Goal: Task Accomplishment & Management: Manage account settings

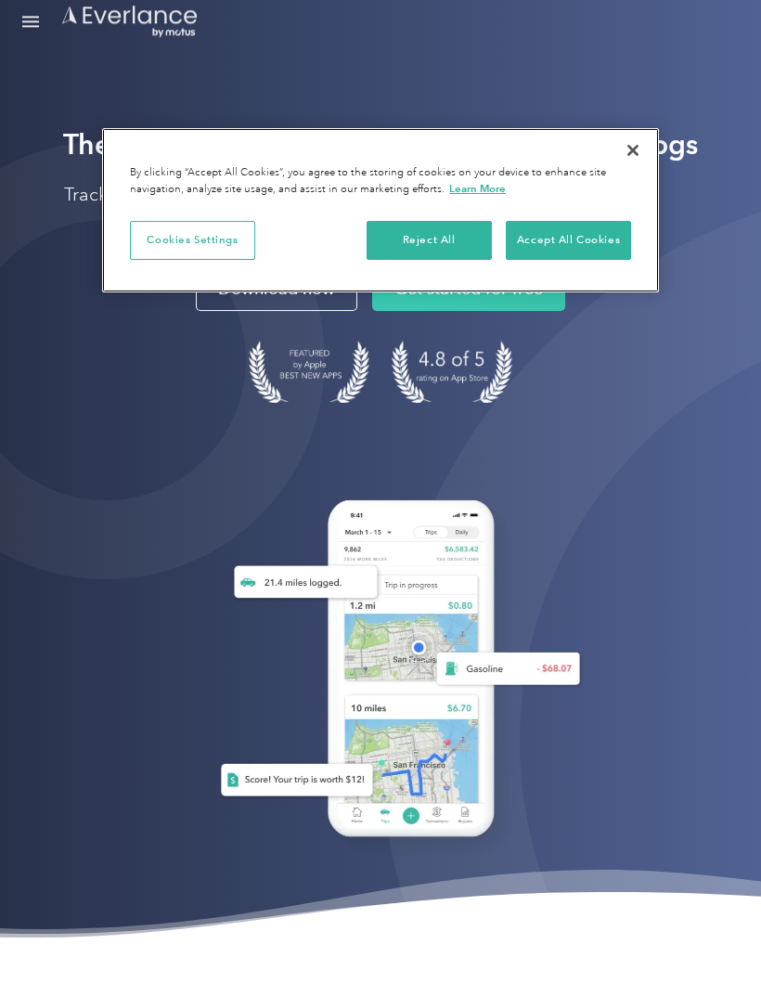
click at [597, 227] on button "Accept All Cookies" at bounding box center [568, 240] width 125 height 39
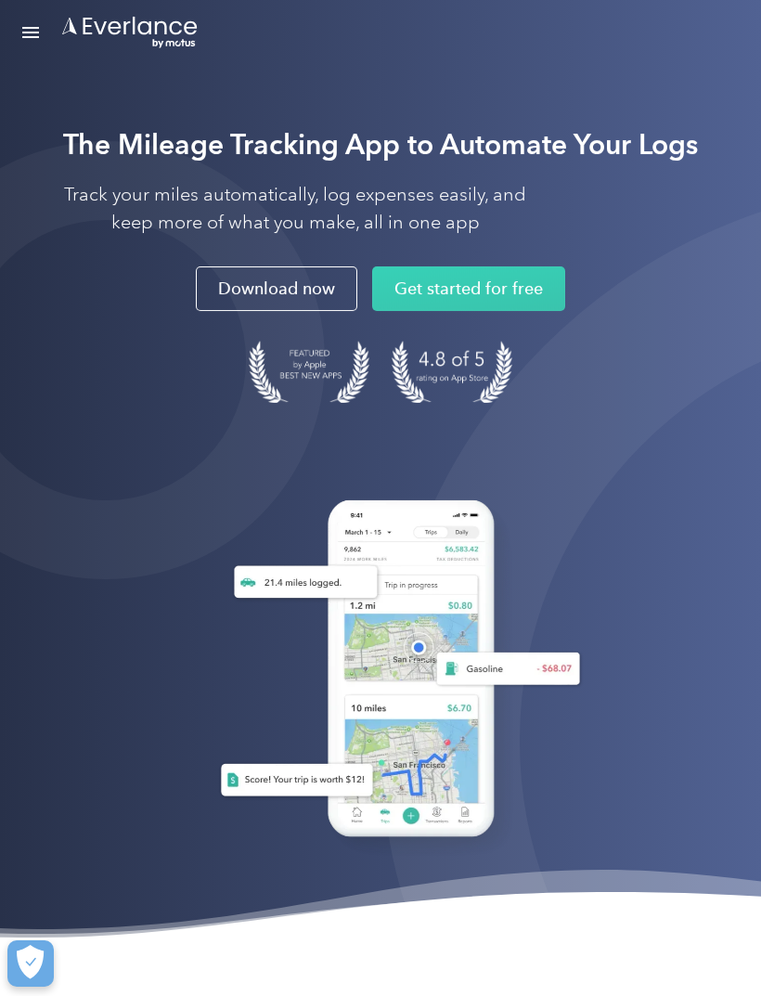
click at [23, 35] on link "Open Menu" at bounding box center [31, 32] width 32 height 35
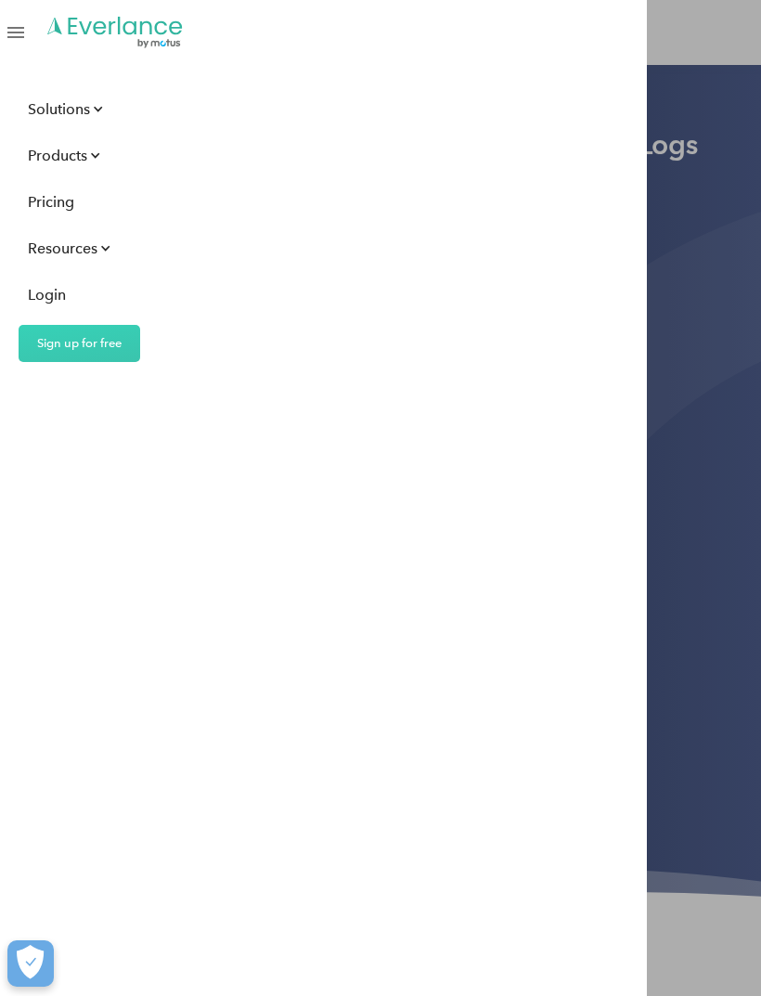
click at [50, 290] on div "Login" at bounding box center [47, 294] width 38 height 23
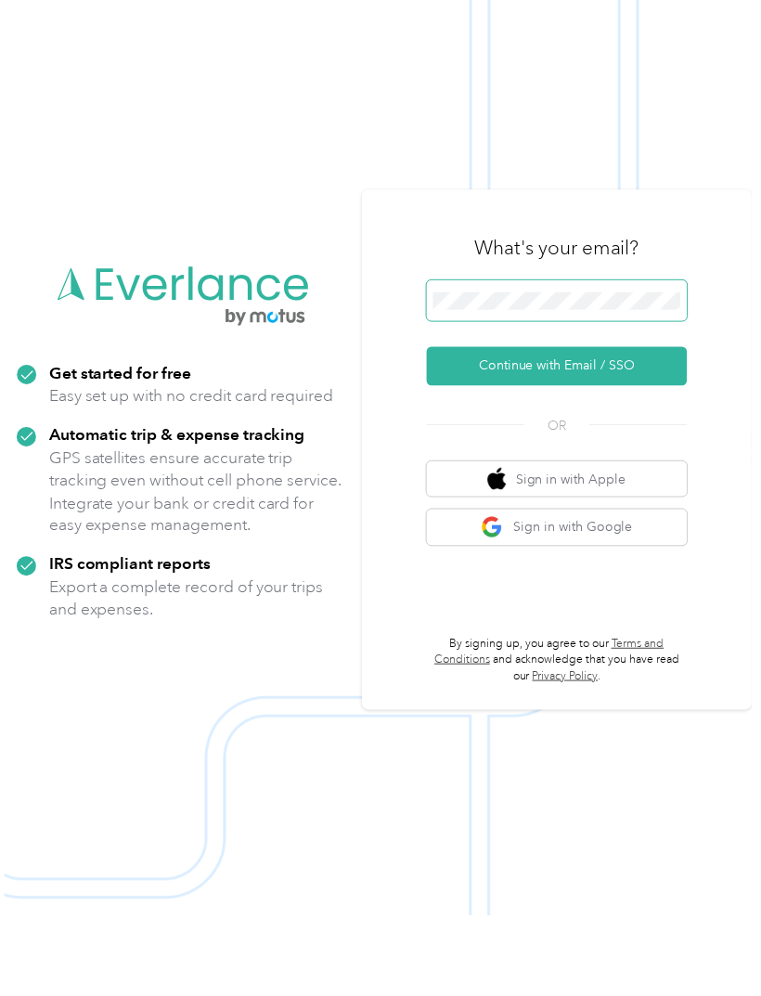
scroll to position [104, 0]
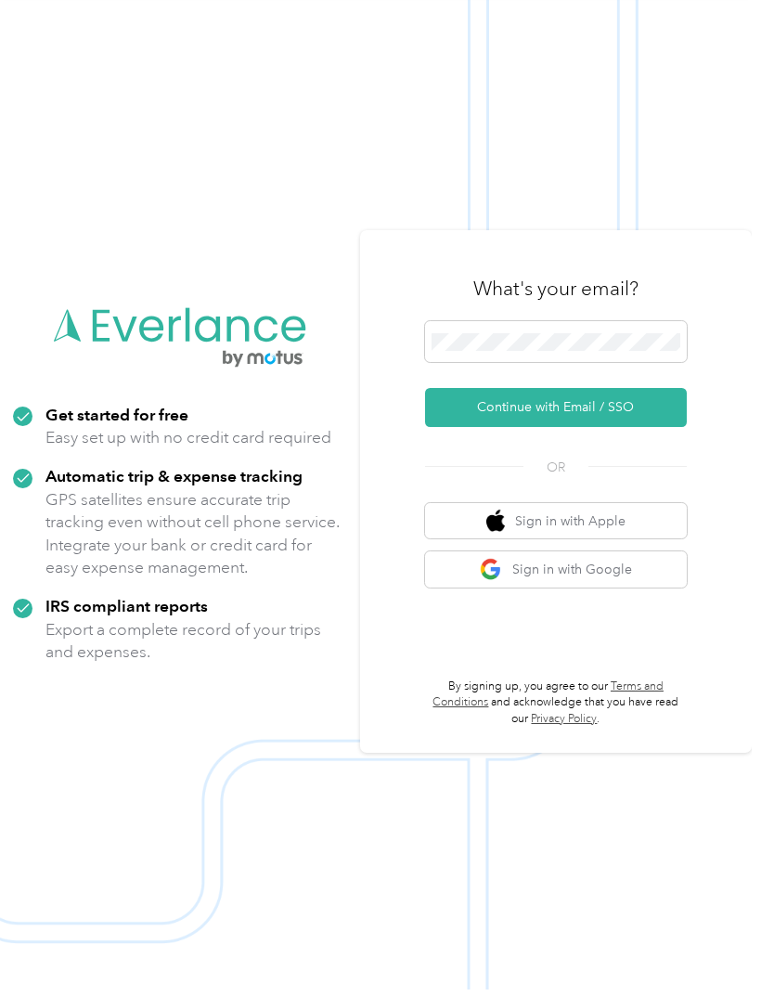
click at [634, 395] on button "Continue with Email / SSO" at bounding box center [556, 414] width 262 height 39
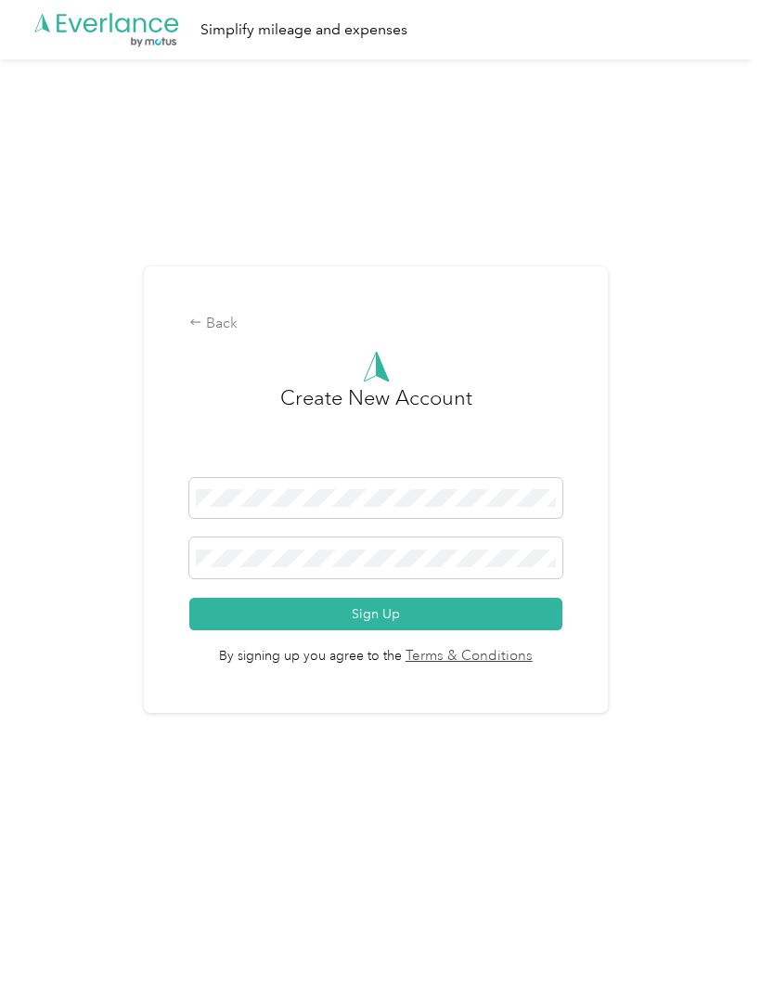
click at [240, 568] on span at bounding box center [375, 558] width 373 height 41
click at [467, 630] on button "Sign Up" at bounding box center [375, 614] width 373 height 32
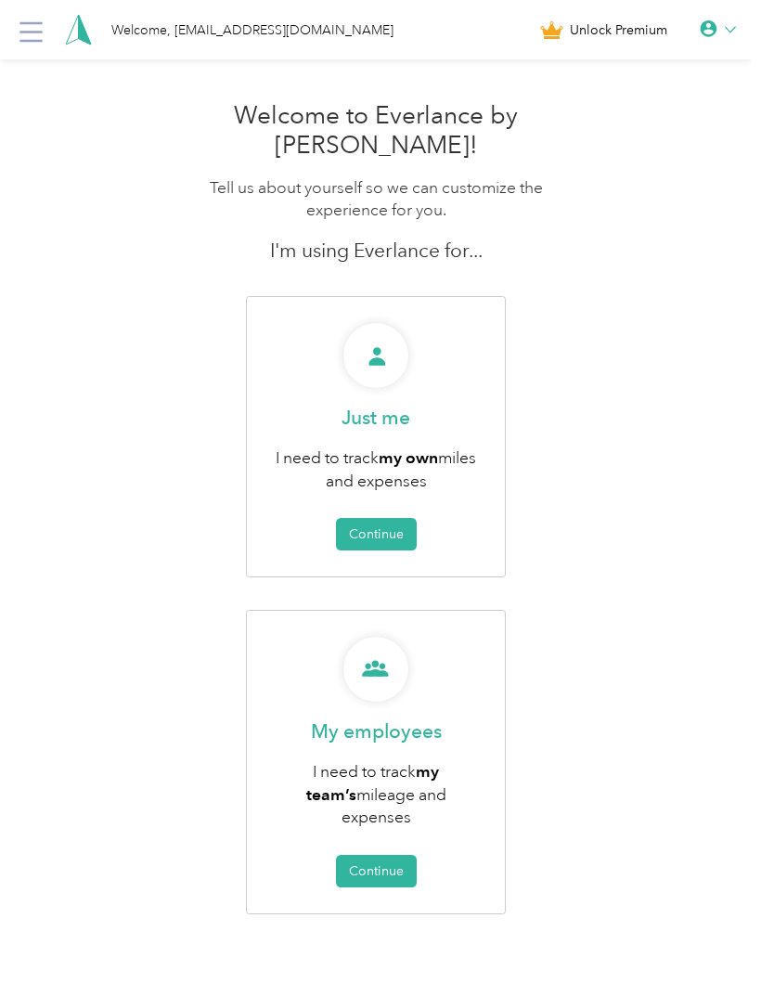
click at [389, 518] on button "Continue" at bounding box center [376, 534] width 81 height 32
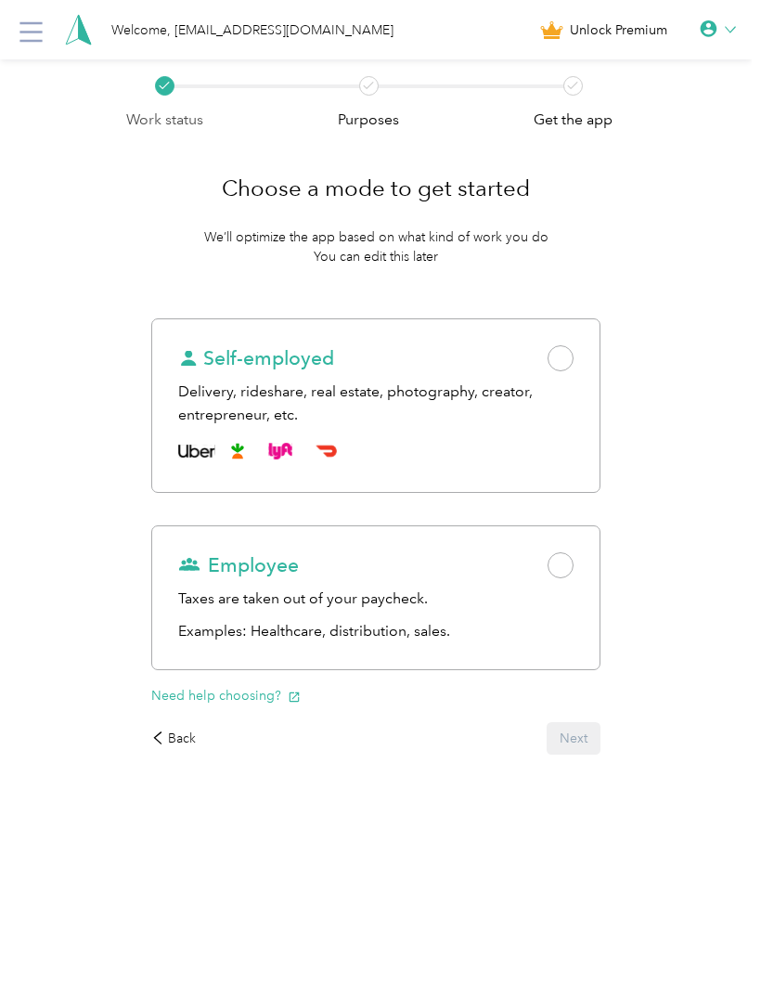
click at [534, 404] on div "Delivery, rideshare, real estate, photography, creator, entrepreneur, etc." at bounding box center [376, 403] width 396 height 45
click at [578, 735] on button "Next" at bounding box center [574, 738] width 54 height 32
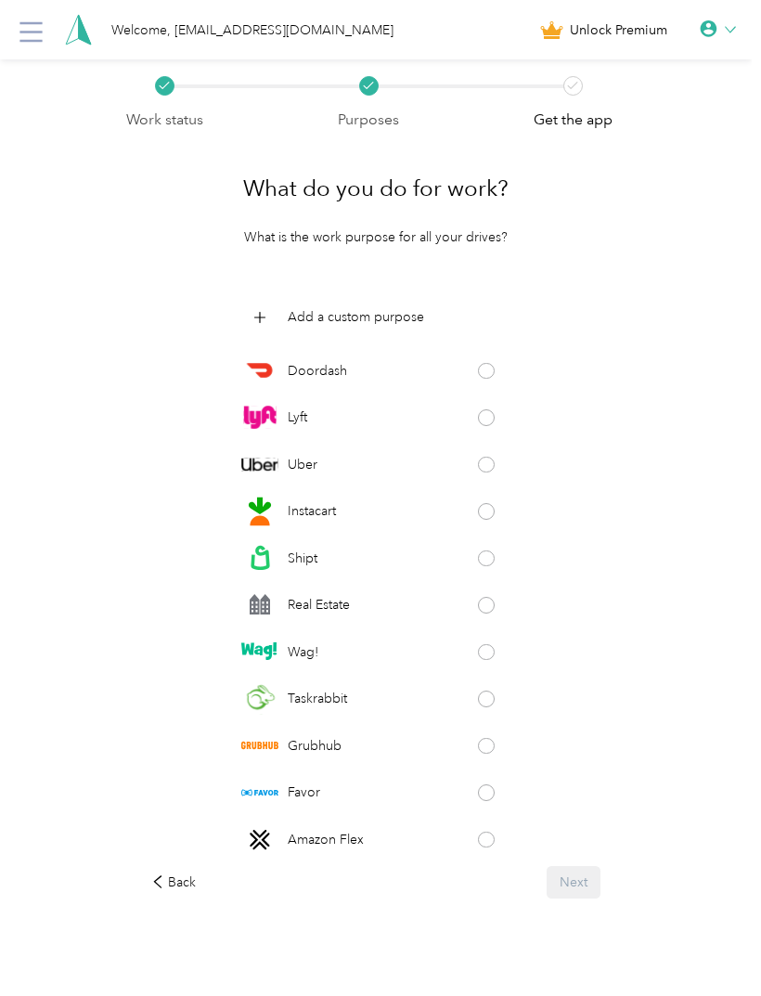
click at [507, 360] on div "Doordash" at bounding box center [375, 370] width 269 height 37
click at [578, 899] on button "Next" at bounding box center [574, 882] width 54 height 32
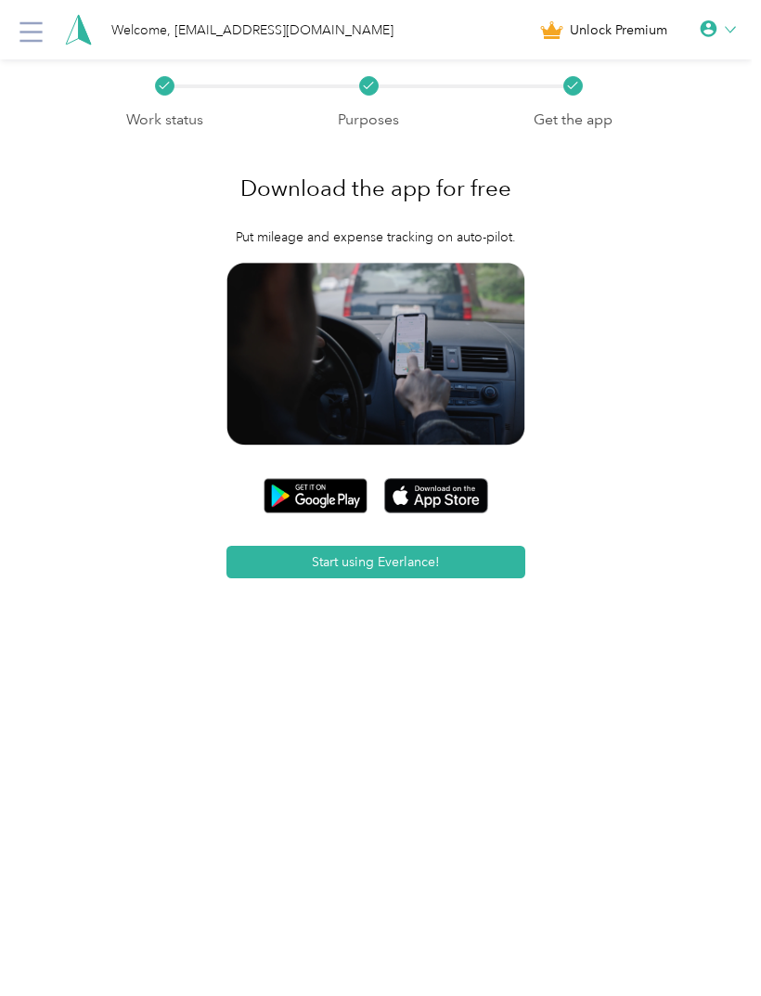
click at [444, 553] on button "Start using Everlance!" at bounding box center [377, 562] width 300 height 32
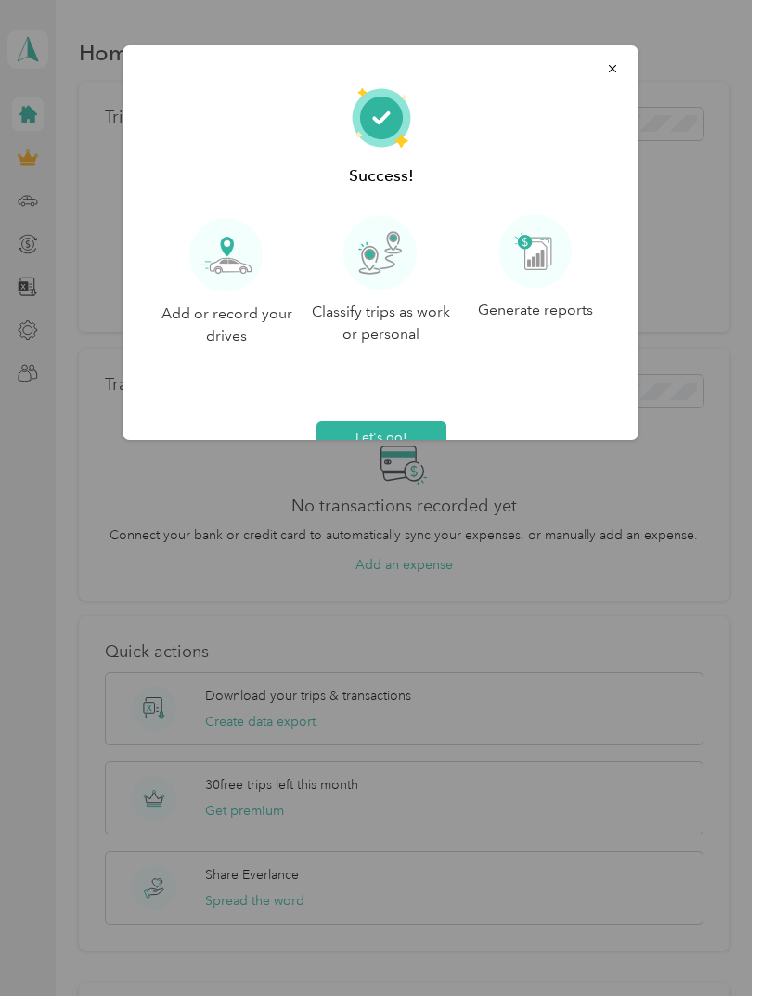
click at [616, 55] on button "button" at bounding box center [612, 68] width 39 height 32
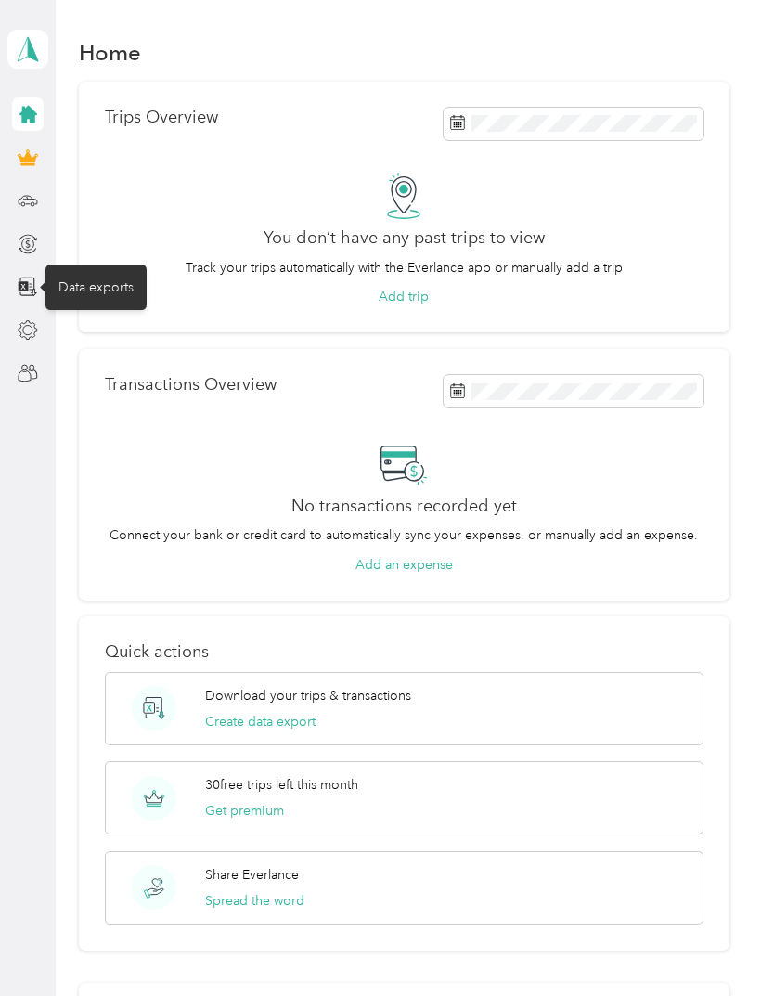
click at [22, 285] on icon at bounding box center [28, 287] width 20 height 20
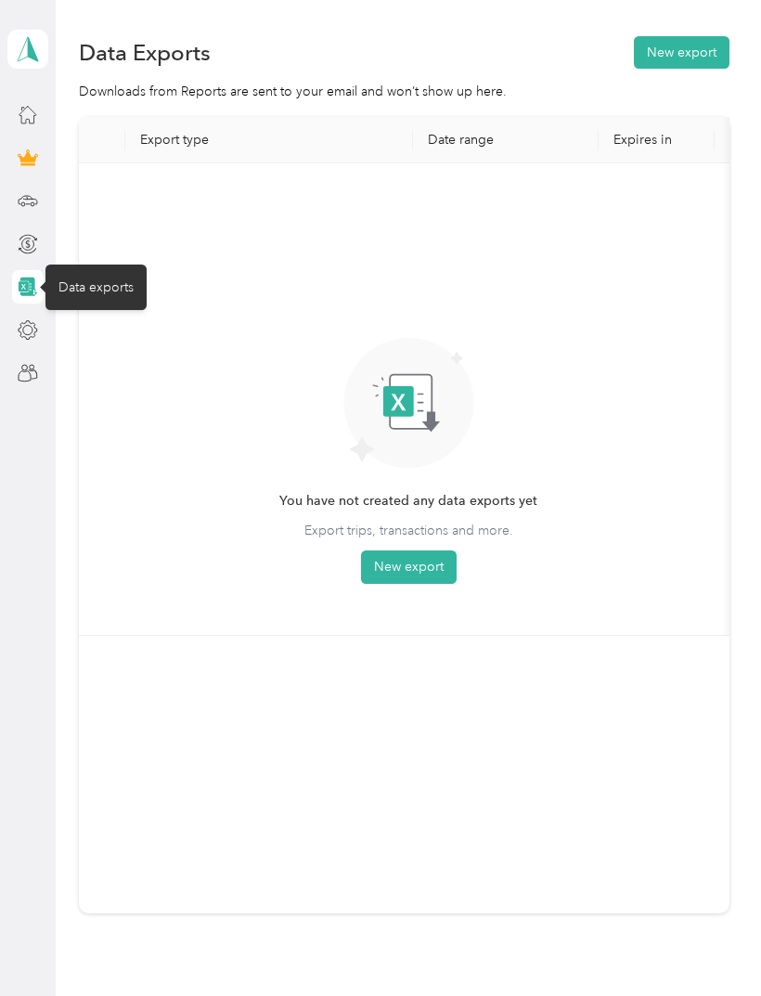
click at [28, 206] on icon at bounding box center [28, 200] width 20 height 20
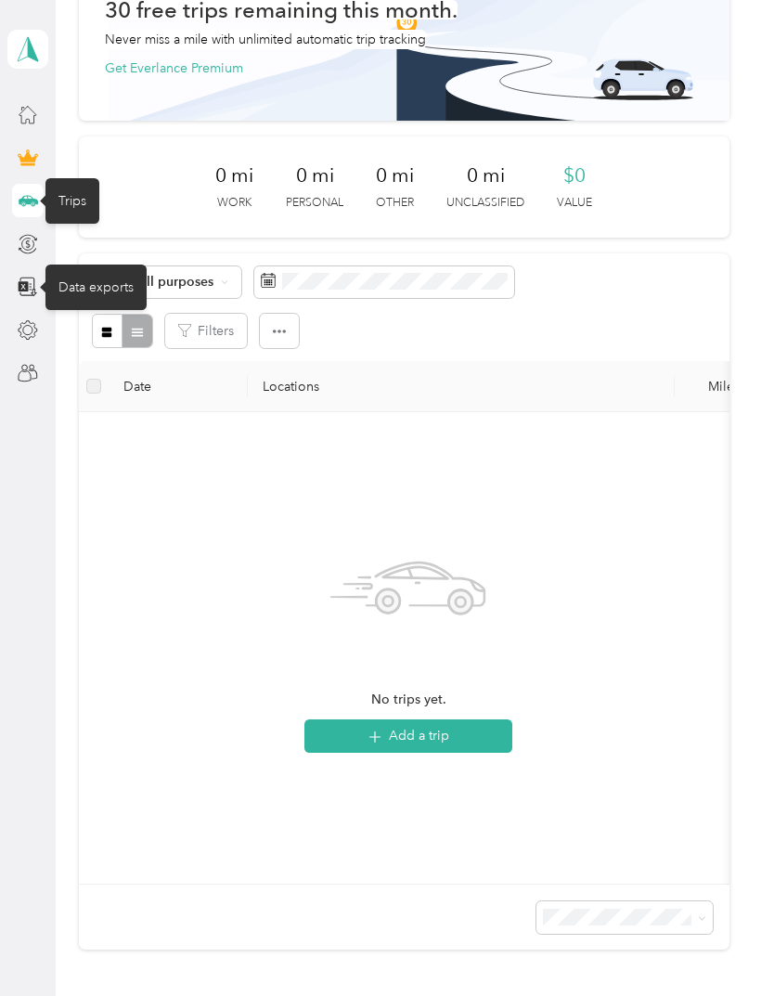
scroll to position [123, 0]
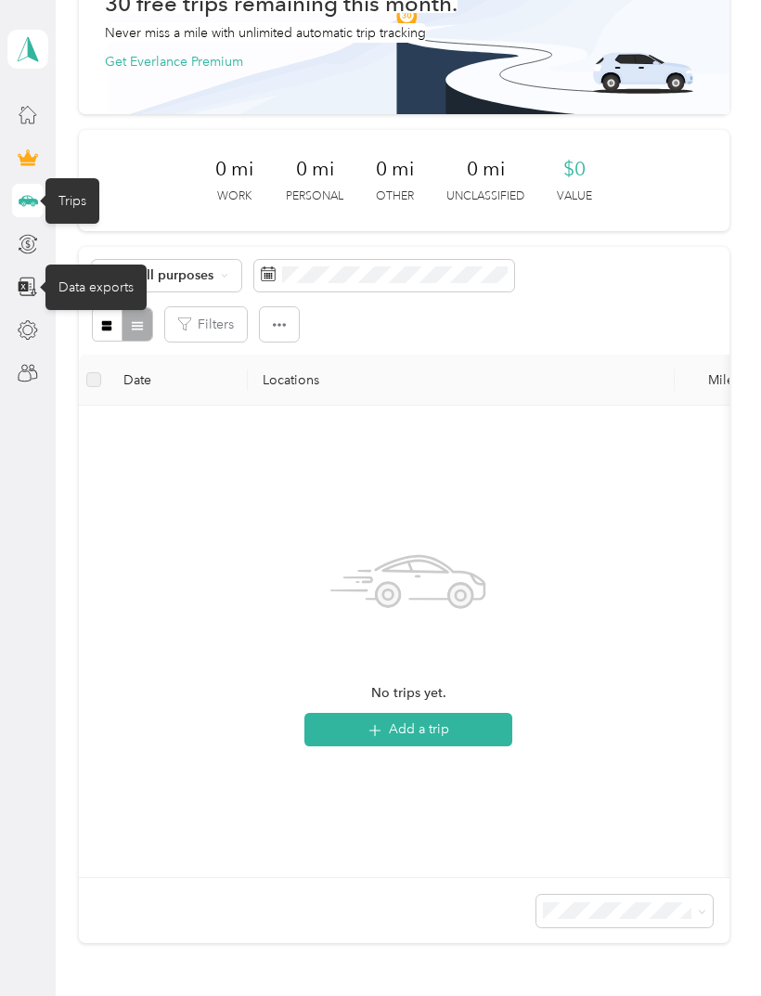
click at [28, 359] on div at bounding box center [28, 373] width 32 height 33
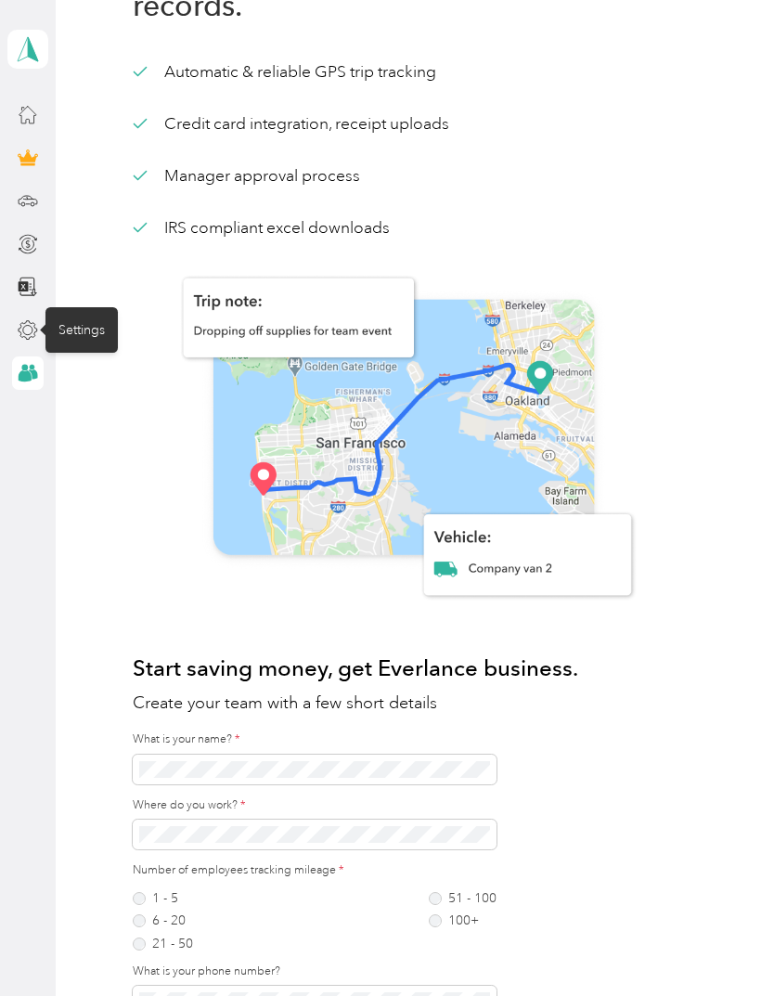
click at [33, 331] on icon at bounding box center [28, 330] width 20 height 20
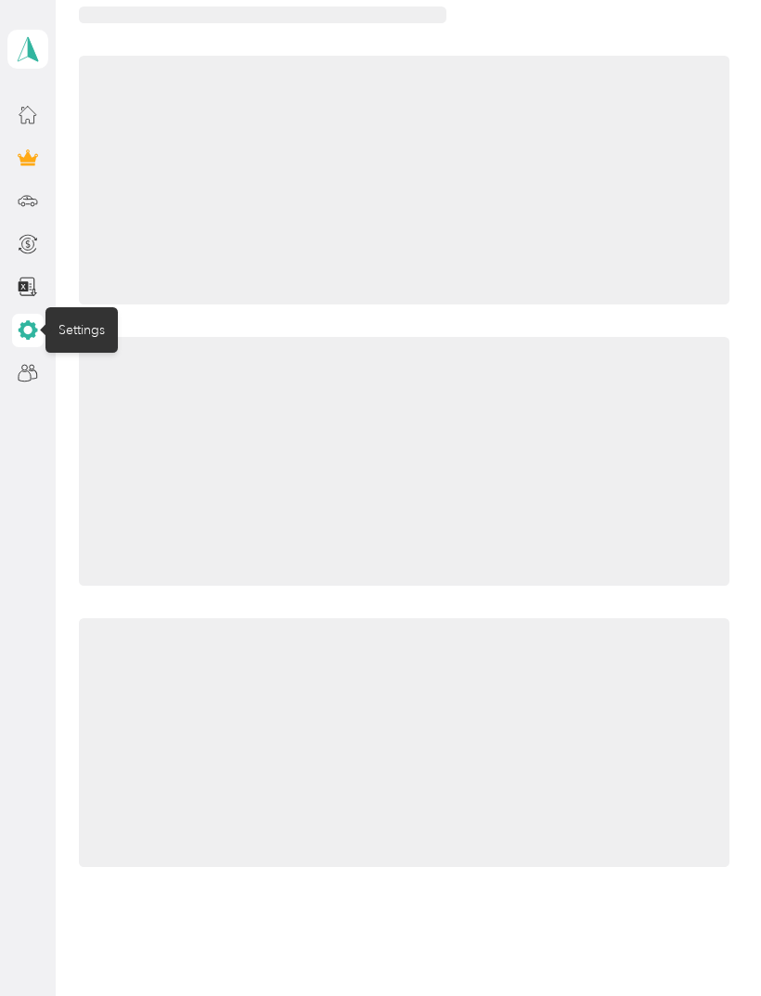
scroll to position [113, 0]
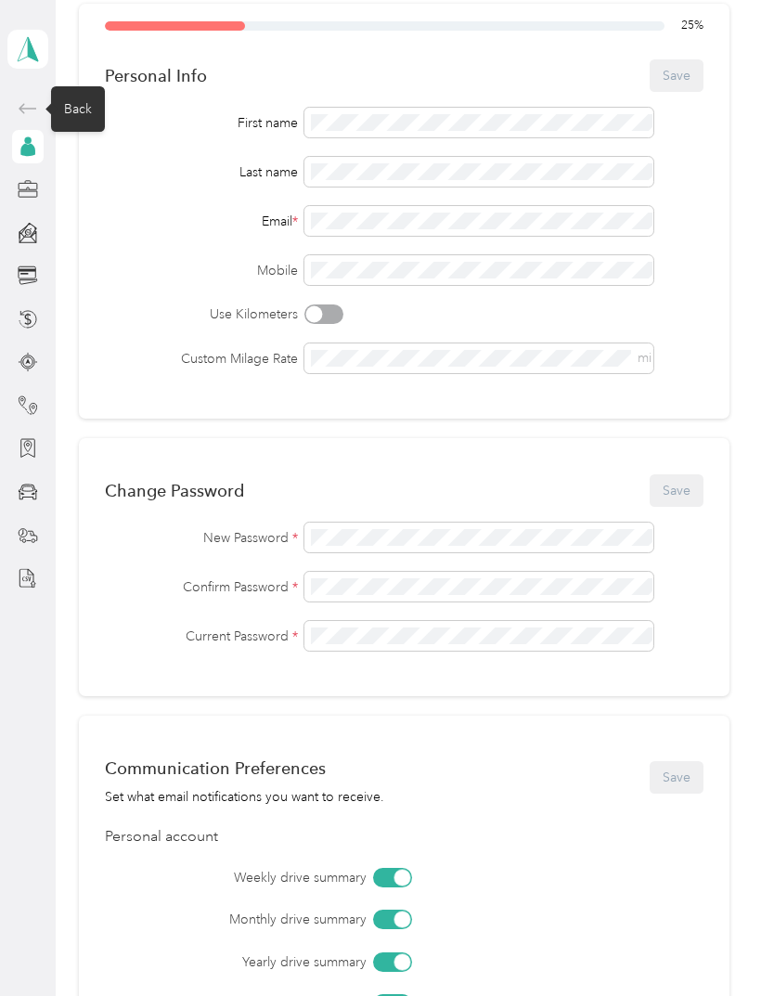
click at [20, 120] on icon at bounding box center [28, 108] width 22 height 22
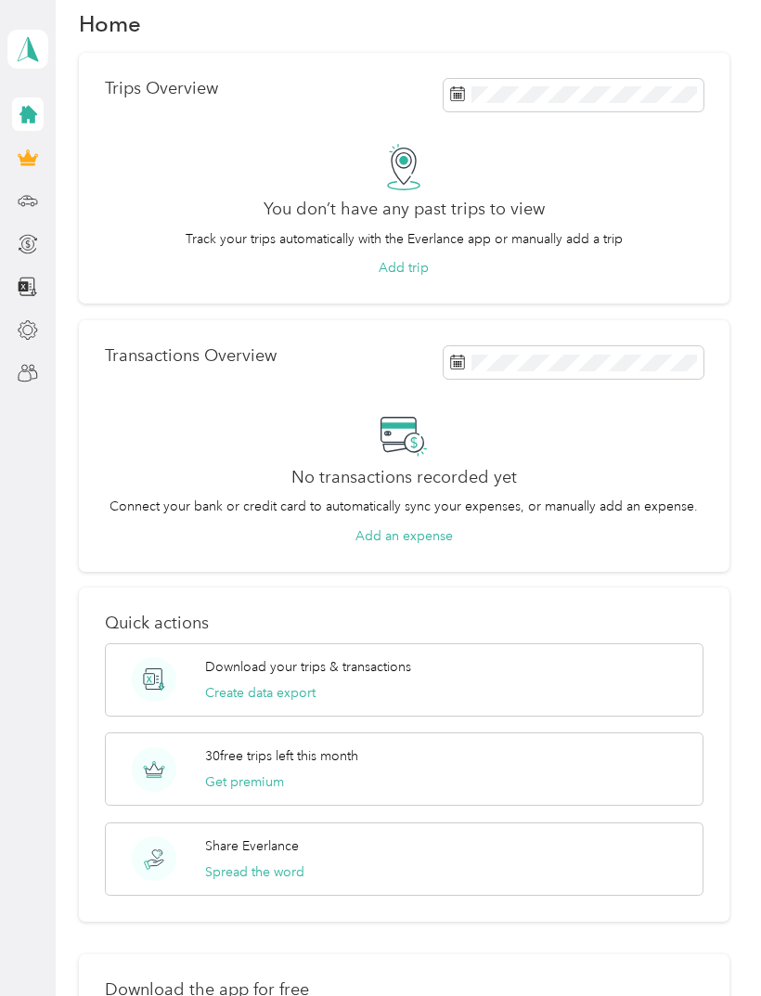
scroll to position [26, 0]
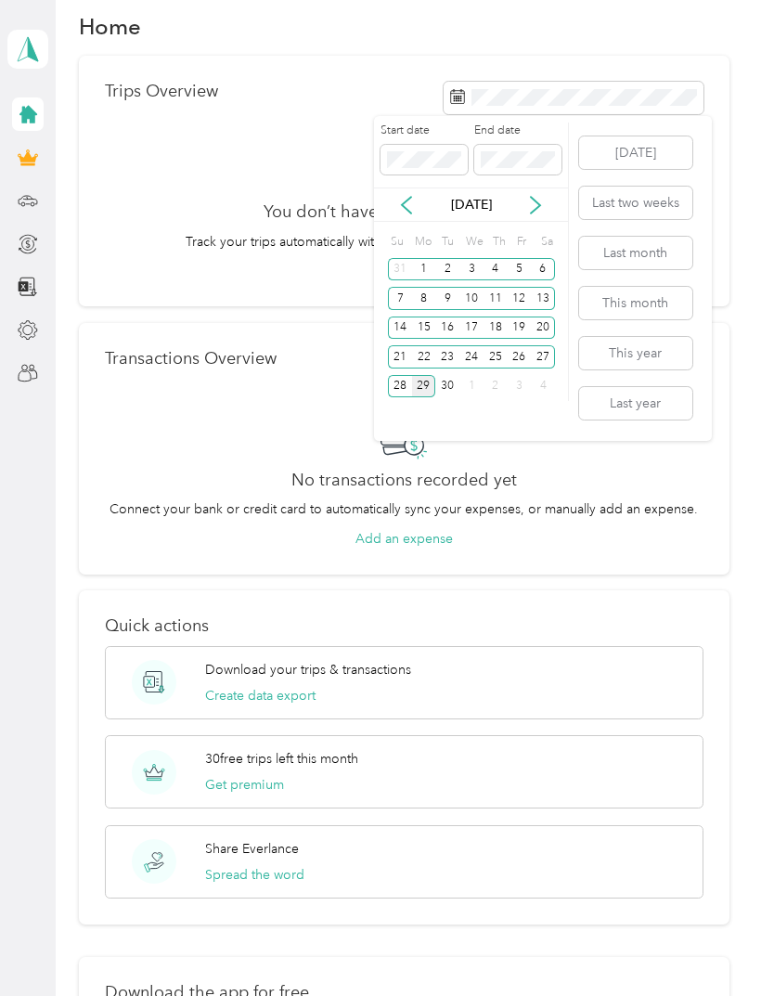
click at [400, 211] on icon at bounding box center [406, 205] width 19 height 19
click at [413, 203] on icon at bounding box center [406, 205] width 19 height 19
click at [420, 209] on div "[DATE]" at bounding box center [471, 204] width 194 height 19
click at [402, 210] on icon at bounding box center [406, 205] width 19 height 19
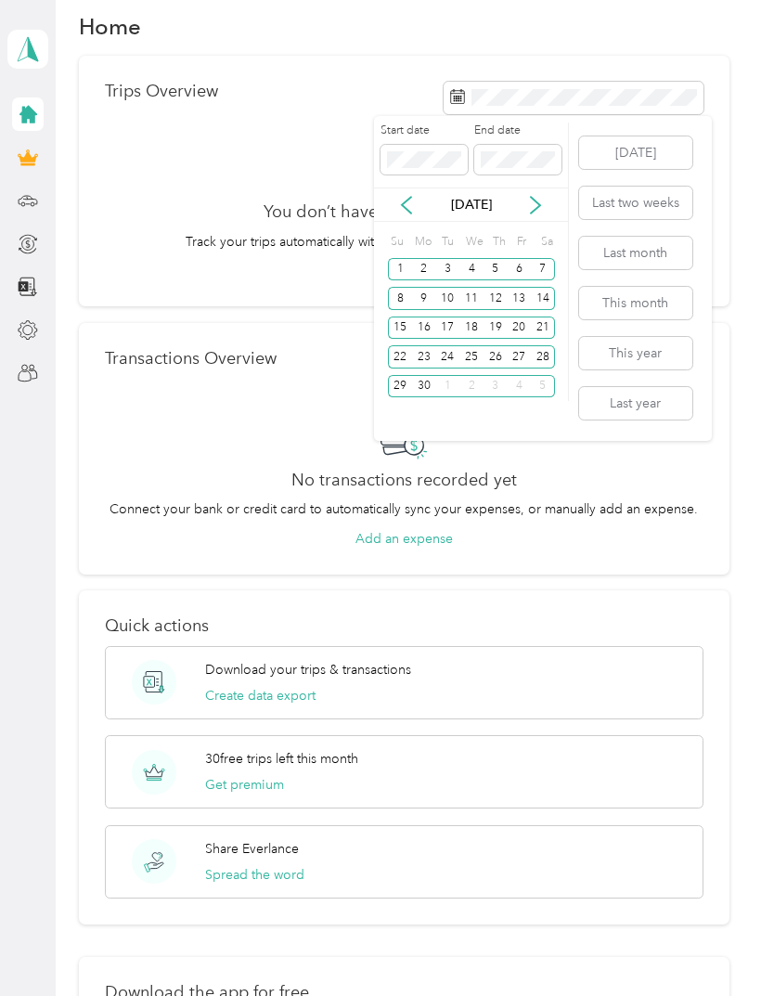
click at [401, 210] on icon at bounding box center [406, 205] width 19 height 19
click at [402, 212] on icon at bounding box center [406, 205] width 19 height 19
click at [407, 205] on icon at bounding box center [406, 205] width 19 height 19
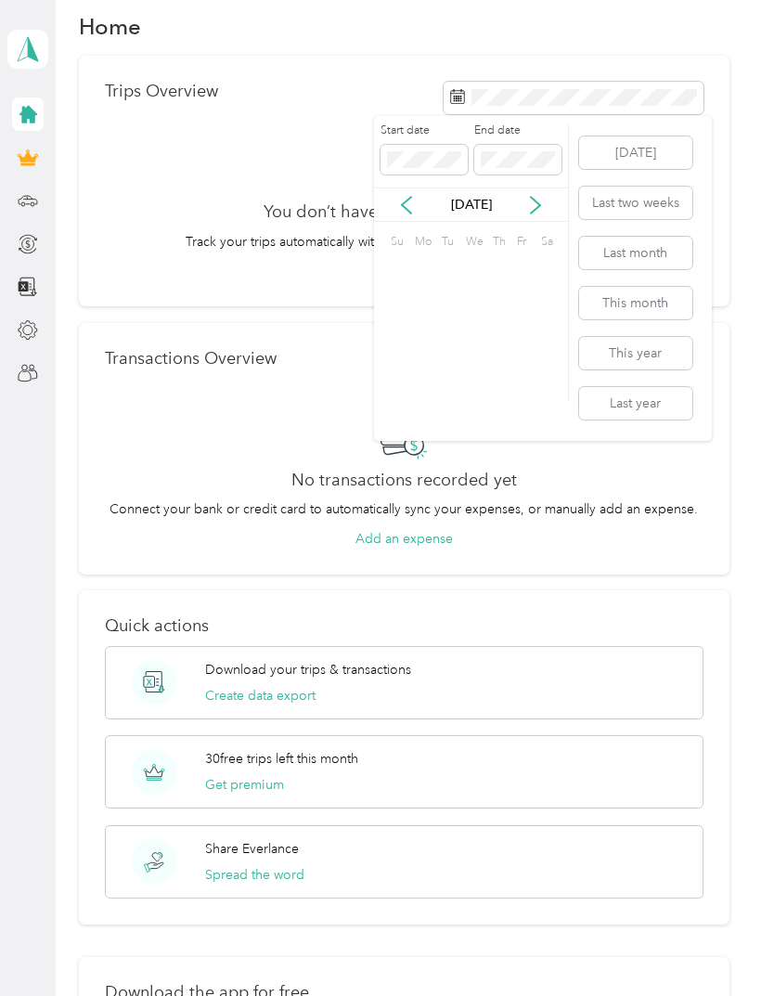
click at [409, 203] on icon at bounding box center [406, 205] width 19 height 19
click at [409, 206] on icon at bounding box center [406, 205] width 19 height 19
click at [409, 207] on icon at bounding box center [406, 205] width 19 height 19
click at [404, 203] on icon at bounding box center [406, 205] width 9 height 17
click at [400, 206] on icon at bounding box center [406, 205] width 19 height 19
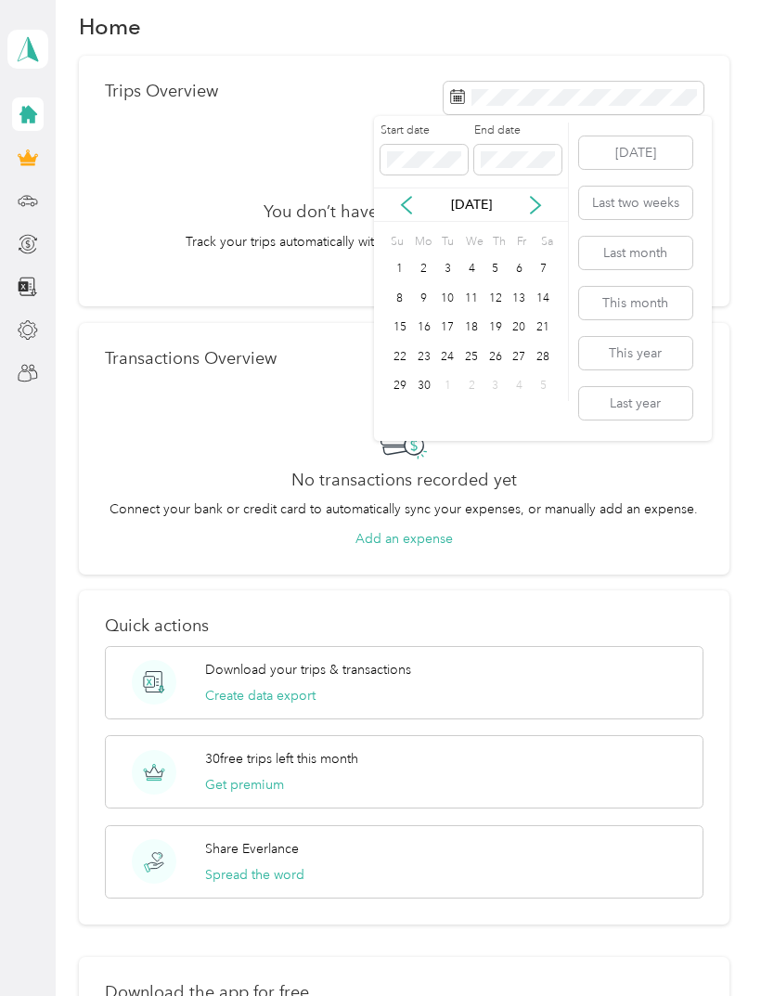
click at [399, 197] on icon at bounding box center [406, 205] width 19 height 19
click at [404, 199] on icon at bounding box center [406, 205] width 19 height 19
click at [409, 198] on icon at bounding box center [406, 205] width 9 height 17
click at [405, 201] on icon at bounding box center [406, 205] width 9 height 17
click at [410, 202] on icon at bounding box center [406, 205] width 19 height 19
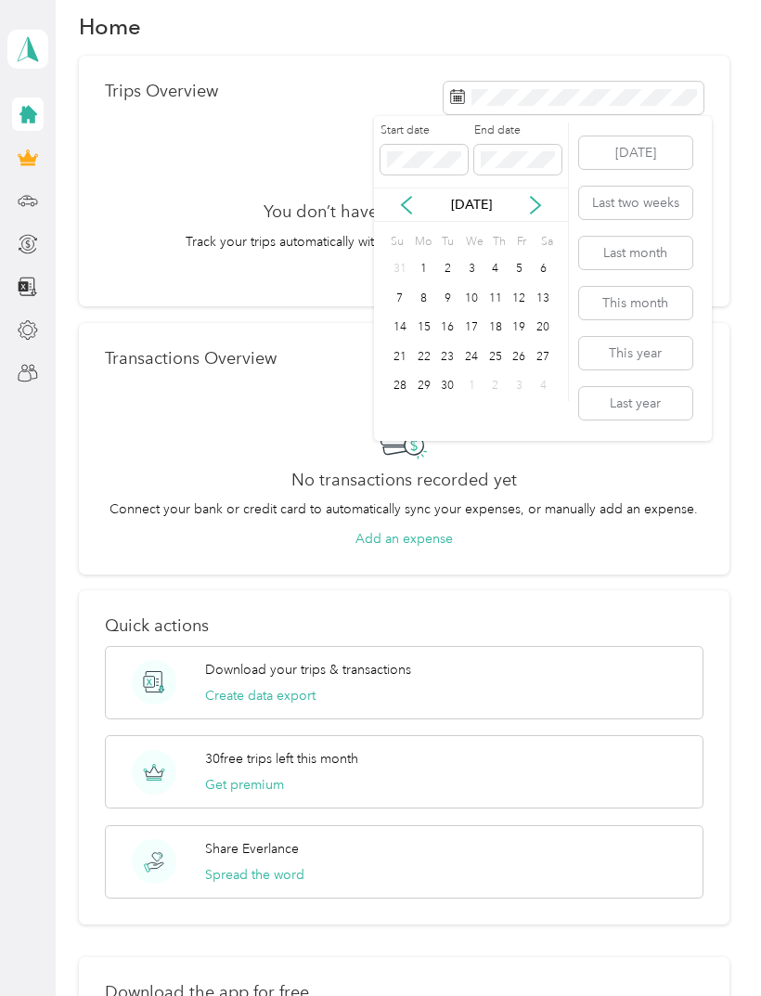
click at [410, 196] on icon at bounding box center [406, 205] width 19 height 19
click at [402, 198] on icon at bounding box center [406, 205] width 19 height 19
click at [401, 197] on icon at bounding box center [406, 205] width 19 height 19
click at [414, 196] on icon at bounding box center [406, 205] width 19 height 19
click at [413, 203] on icon at bounding box center [406, 205] width 19 height 19
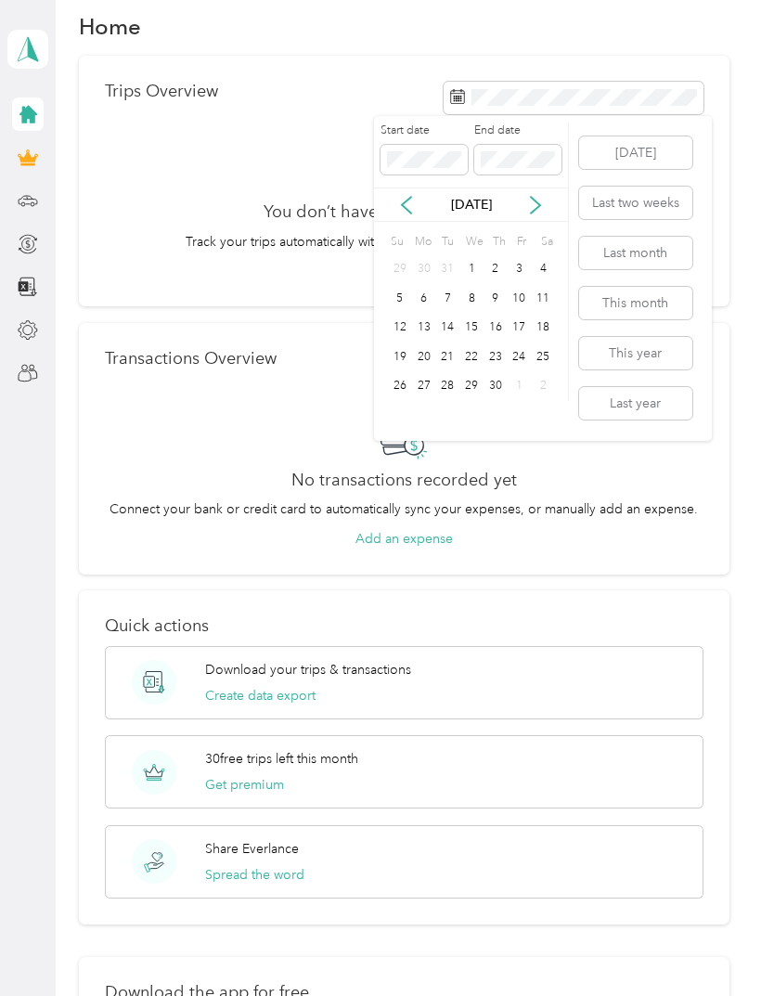
click at [414, 198] on icon at bounding box center [406, 205] width 19 height 19
click at [417, 201] on div "[DATE]" at bounding box center [471, 204] width 194 height 19
click at [416, 199] on icon at bounding box center [406, 205] width 19 height 19
click at [418, 201] on div "[DATE]" at bounding box center [471, 204] width 194 height 19
click at [414, 204] on icon at bounding box center [406, 205] width 19 height 19
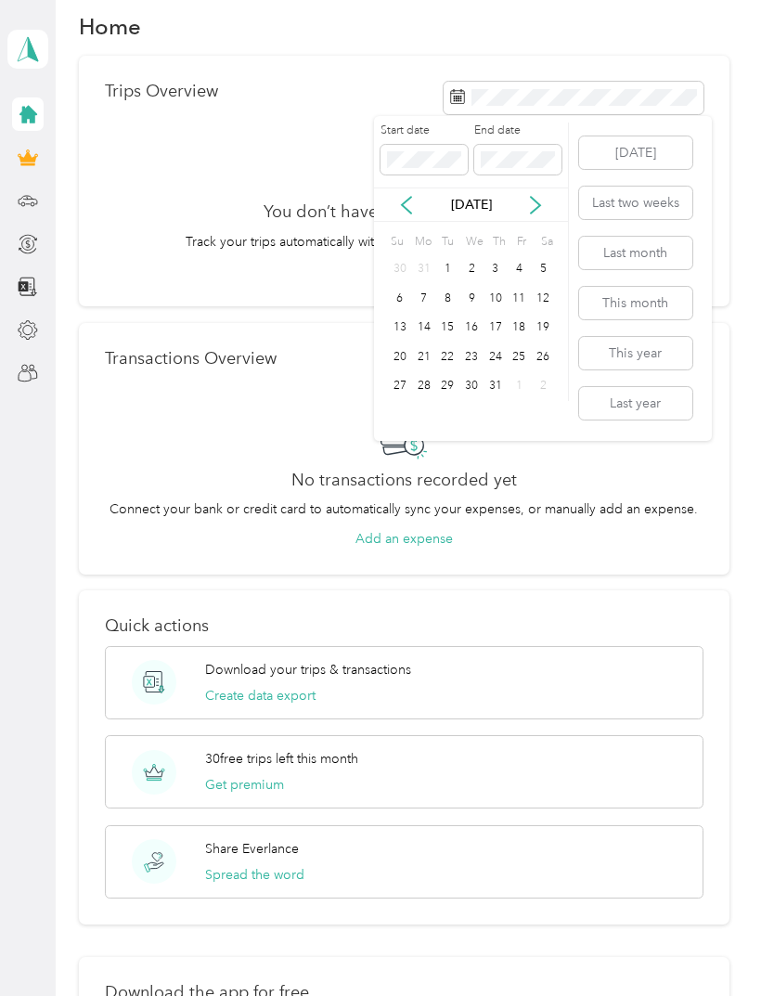
click at [414, 203] on icon at bounding box center [406, 205] width 19 height 19
click at [409, 202] on icon at bounding box center [406, 205] width 19 height 19
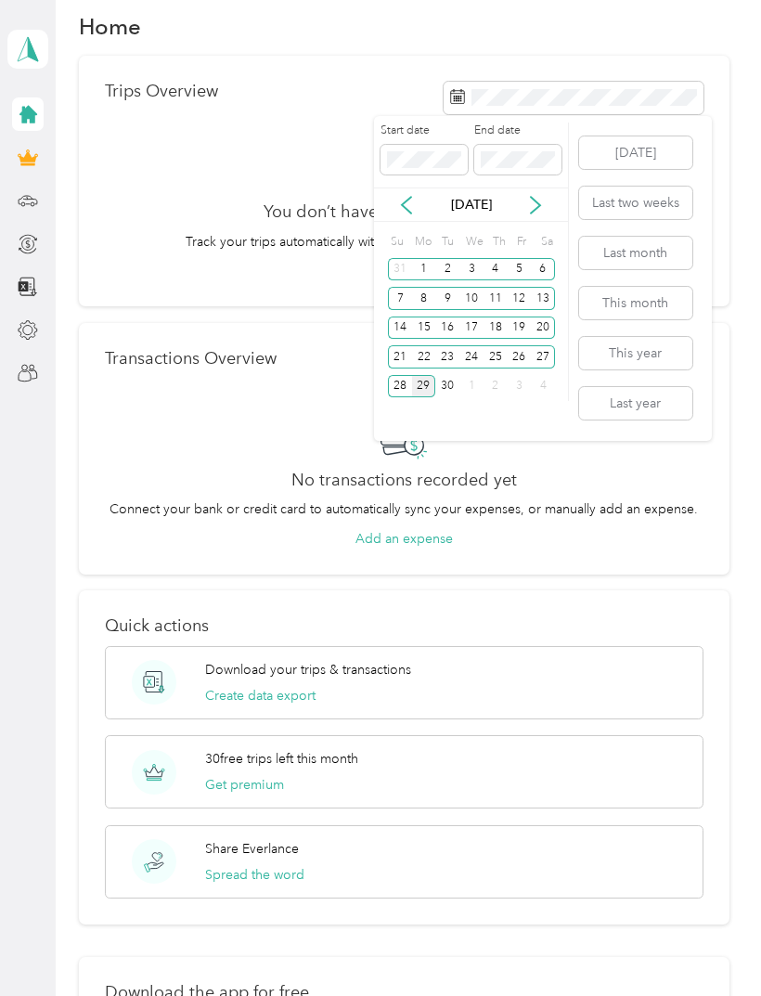
click at [484, 204] on p "[DATE]" at bounding box center [472, 204] width 78 height 19
click at [484, 208] on p "[DATE]" at bounding box center [472, 204] width 78 height 19
click at [416, 206] on icon at bounding box center [406, 205] width 19 height 19
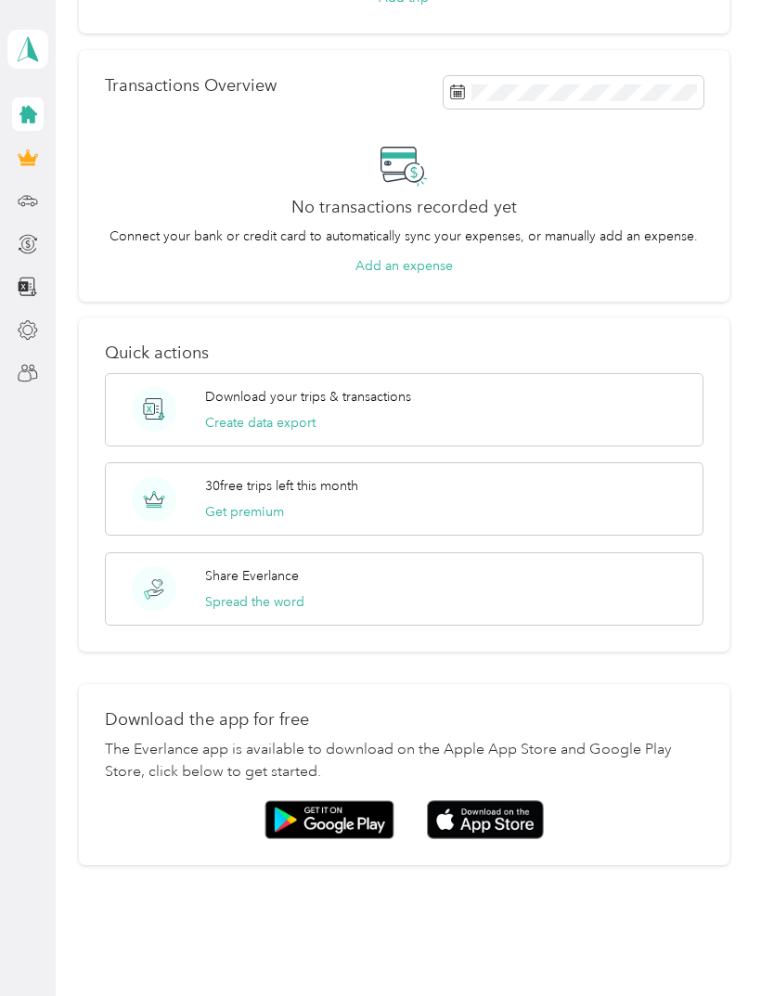
click at [269, 420] on button "Create data export" at bounding box center [260, 422] width 110 height 19
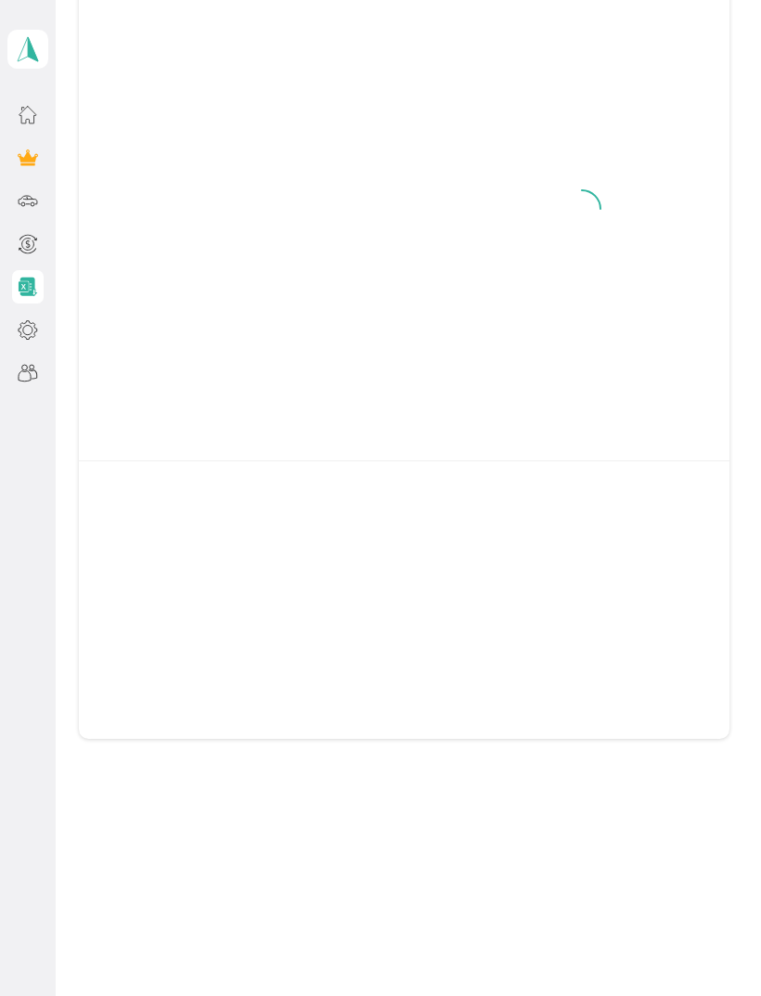
scroll to position [162, 0]
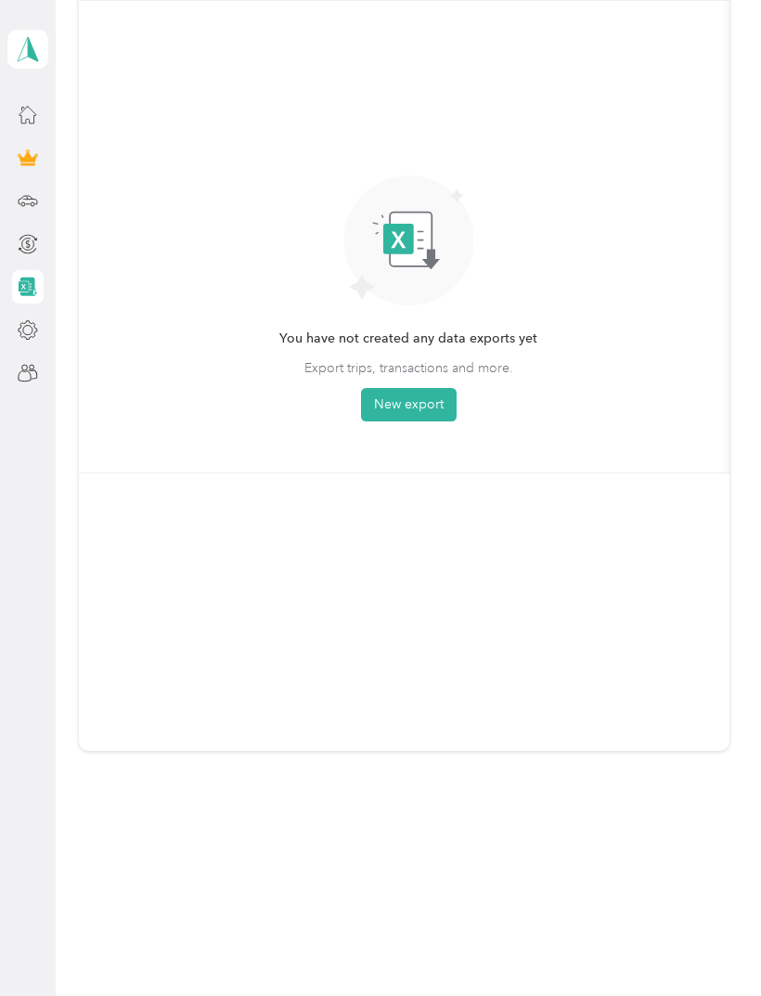
click at [409, 409] on button "New export" at bounding box center [409, 404] width 96 height 33
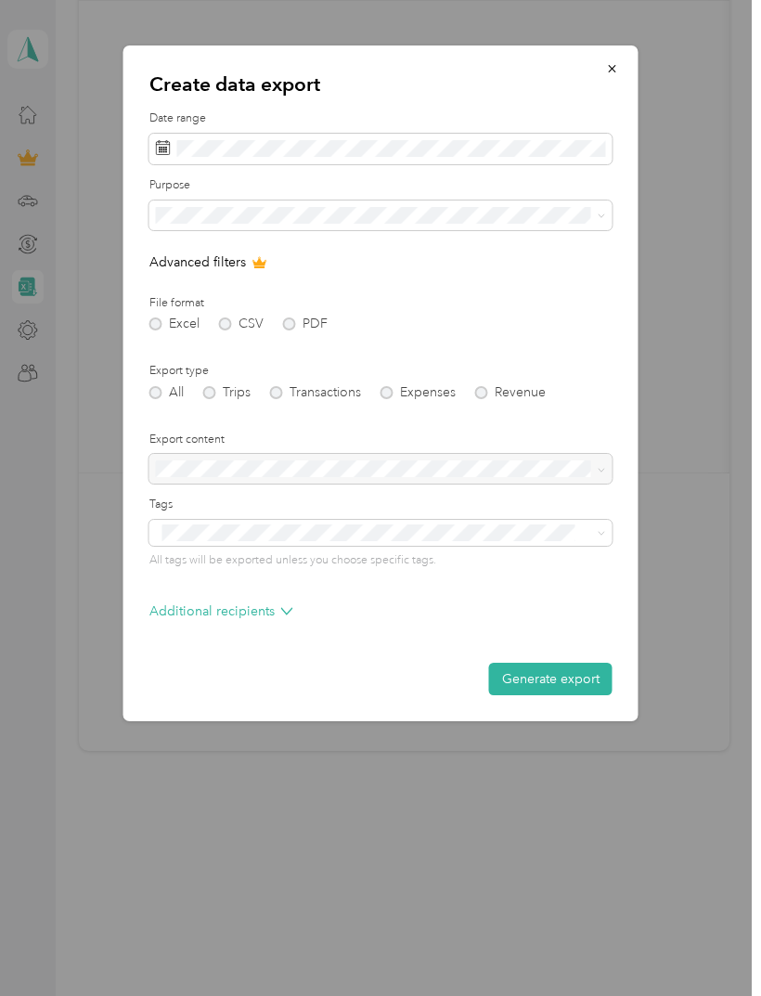
click at [553, 135] on span at bounding box center [380, 150] width 463 height 32
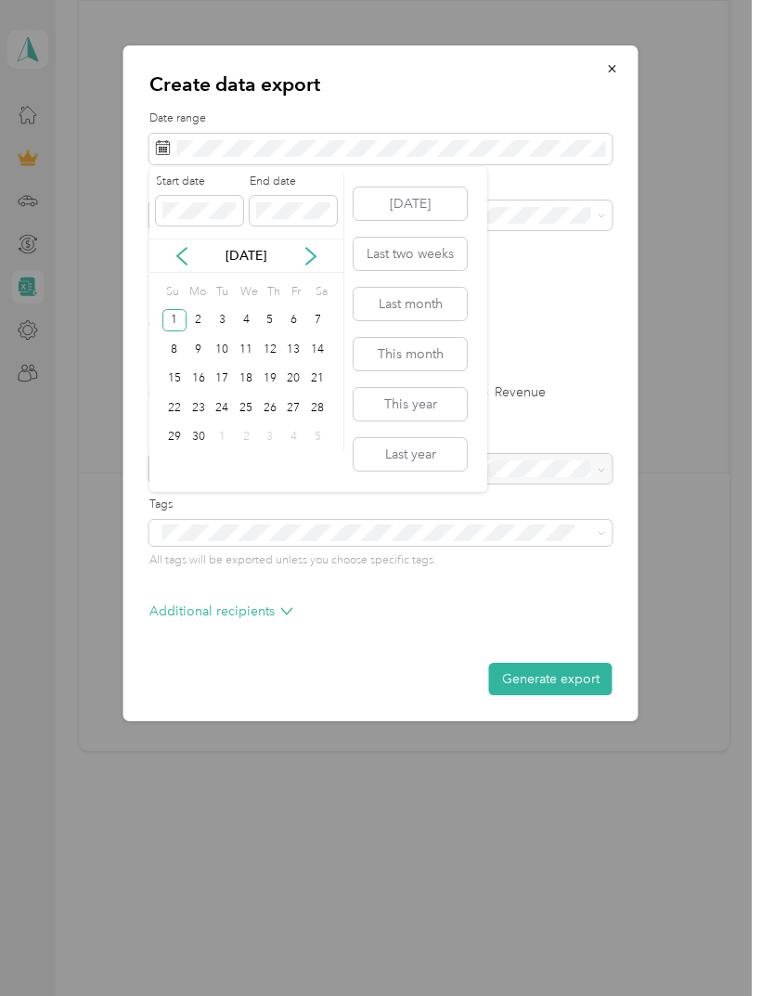
click at [536, 676] on button "Generate export" at bounding box center [550, 679] width 123 height 32
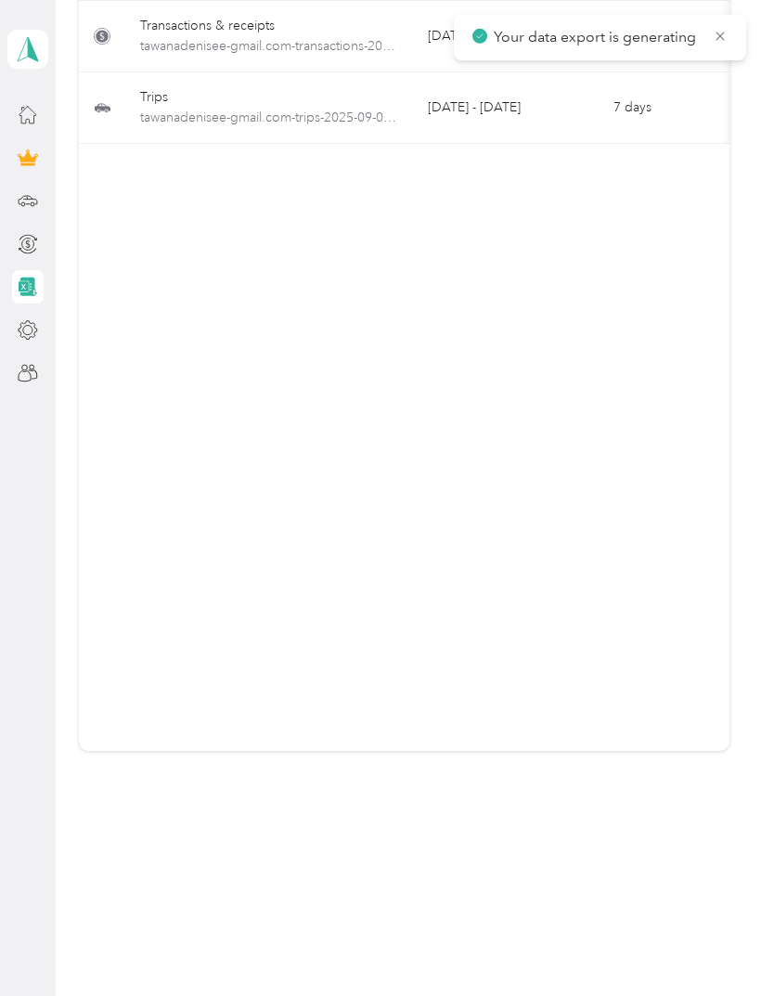
click at [303, 113] on span "tawanadenisee-gmail.com-trips-2025-09-01-2025-09-29.xlsx" at bounding box center [269, 118] width 258 height 20
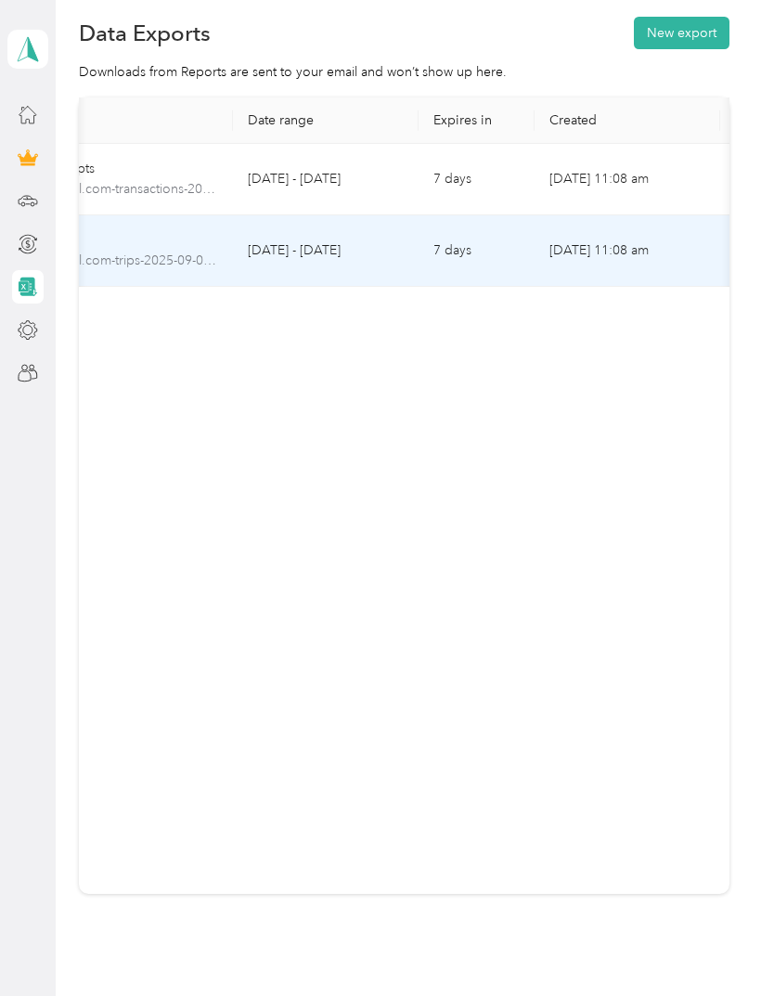
scroll to position [0, 188]
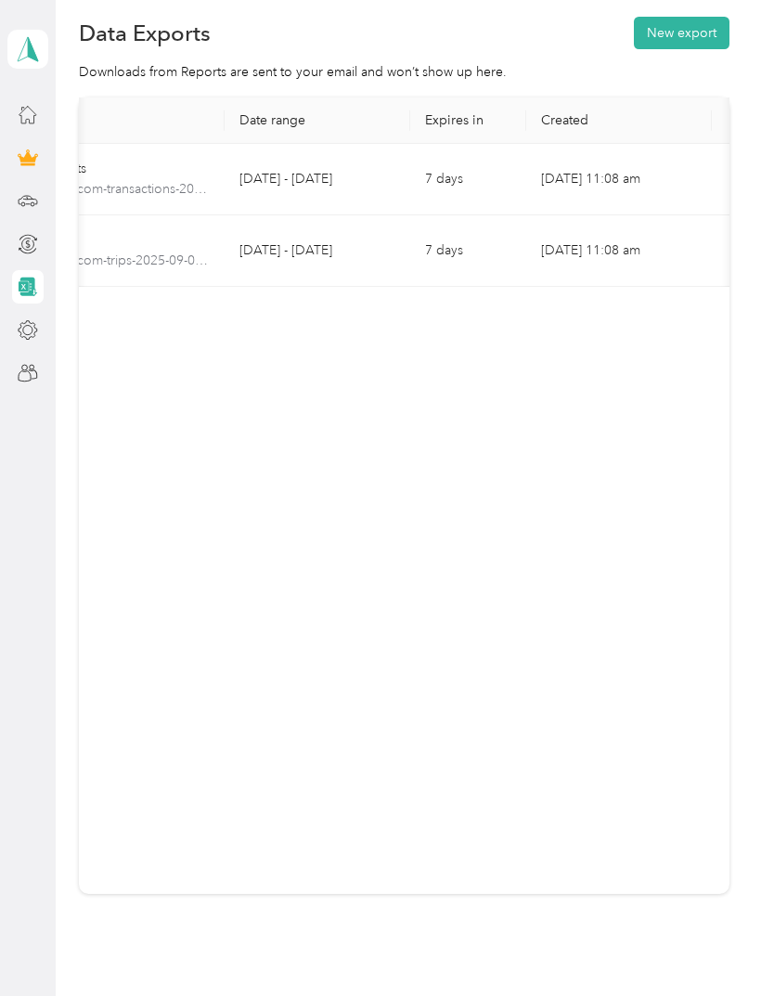
click at [34, 51] on polygon at bounding box center [33, 48] width 10 height 24
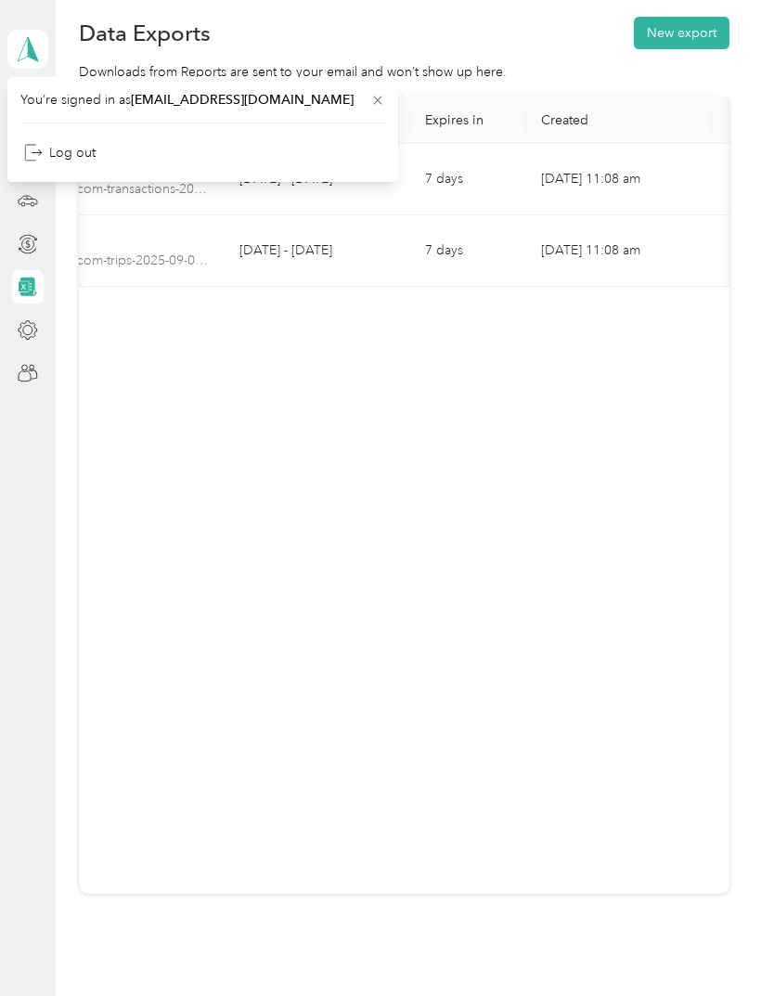
click at [20, 259] on div at bounding box center [28, 243] width 32 height 33
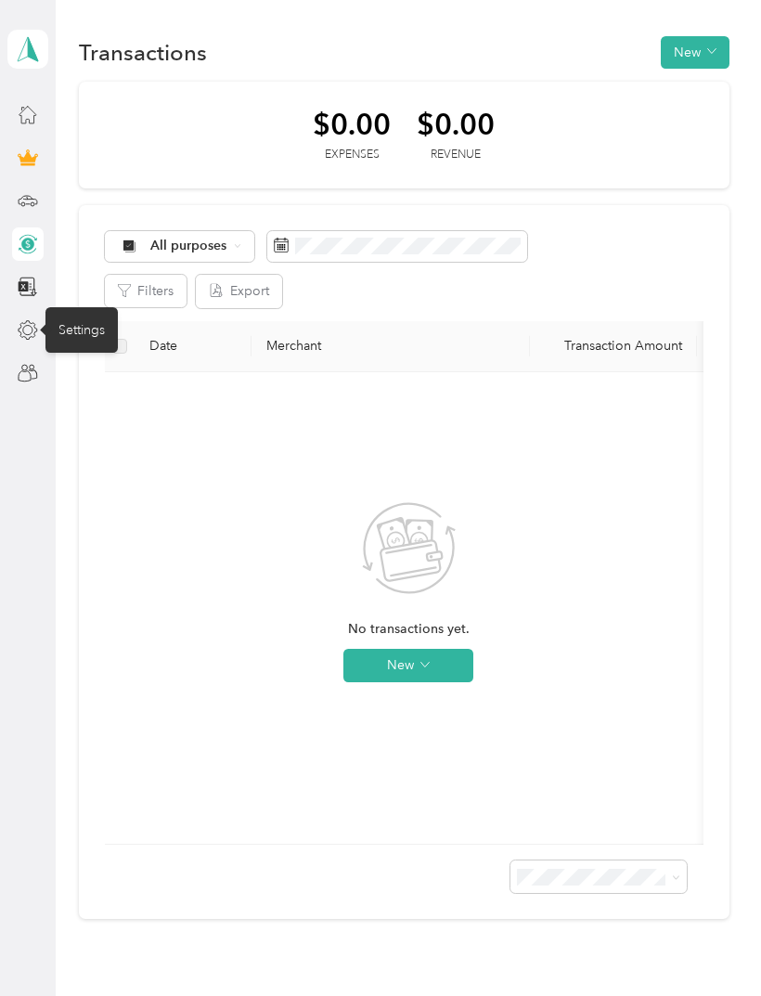
click at [27, 335] on icon at bounding box center [28, 330] width 20 height 20
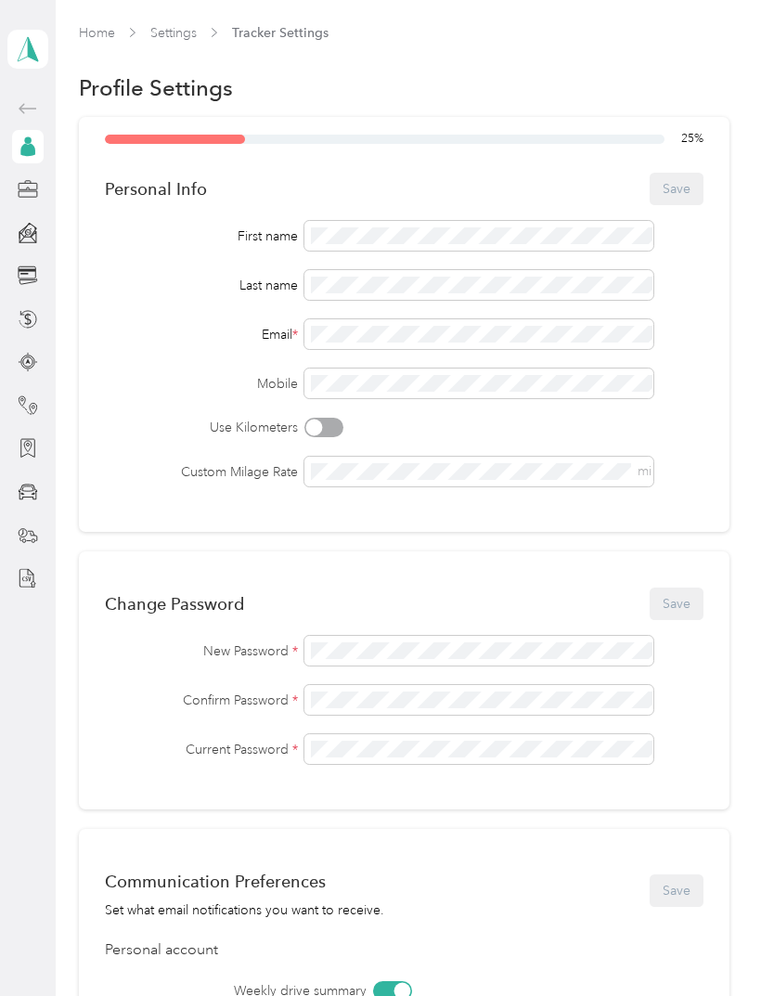
click at [8, 520] on div "[EMAIL_ADDRESS][DOMAIN_NAME] Personal dashboard" at bounding box center [27, 297] width 41 height 595
click at [29, 235] on icon at bounding box center [28, 233] width 20 height 20
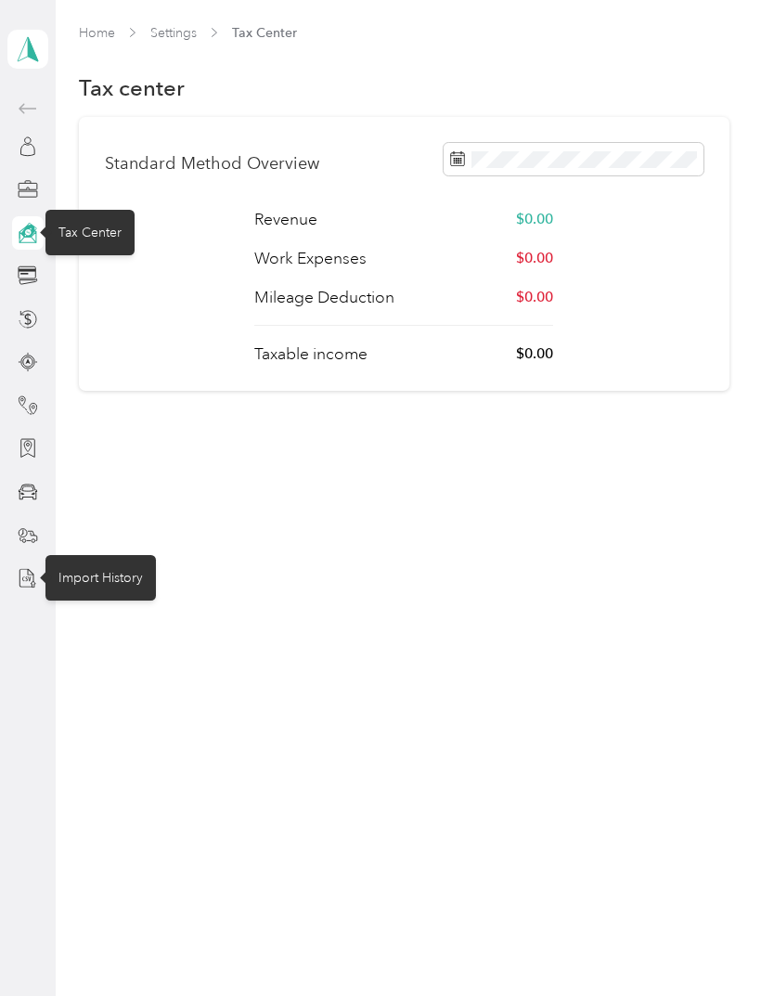
click at [27, 577] on icon at bounding box center [27, 579] width 2 height 5
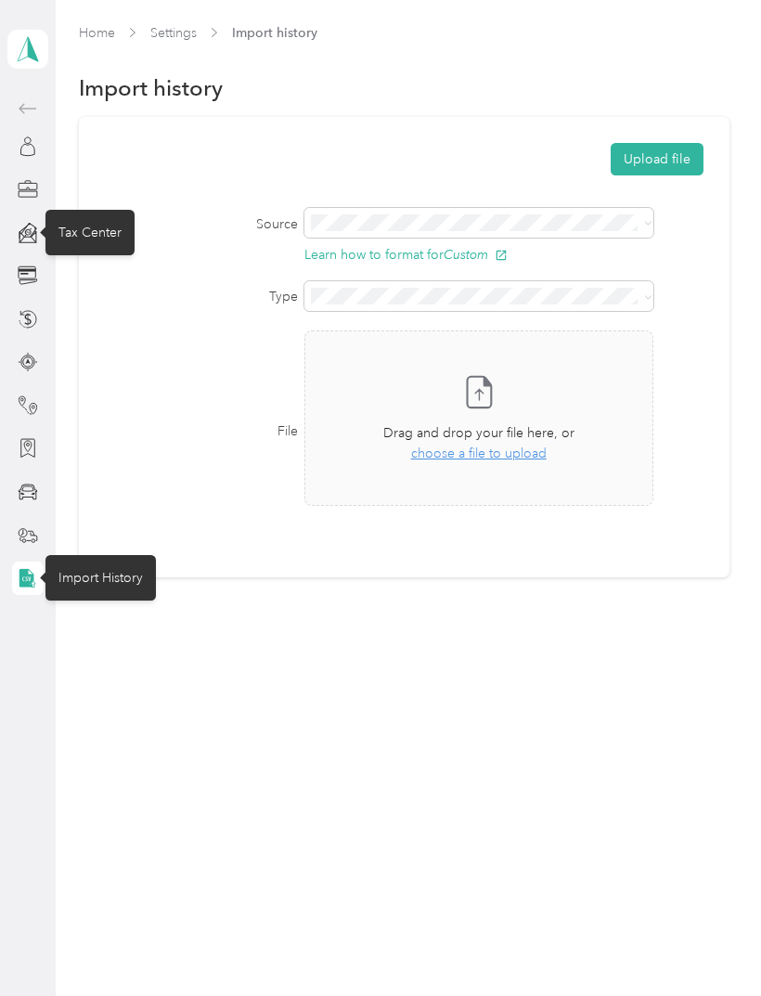
click at [90, 33] on link "Home" at bounding box center [97, 33] width 36 height 16
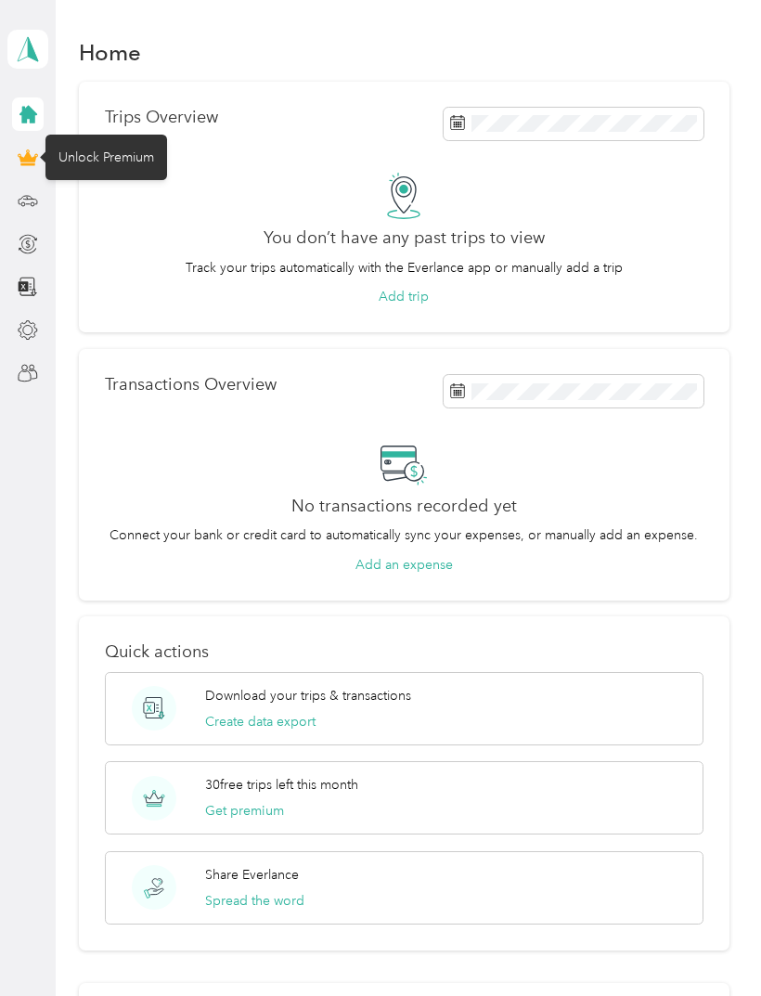
click at [30, 163] on icon at bounding box center [27, 157] width 17 height 13
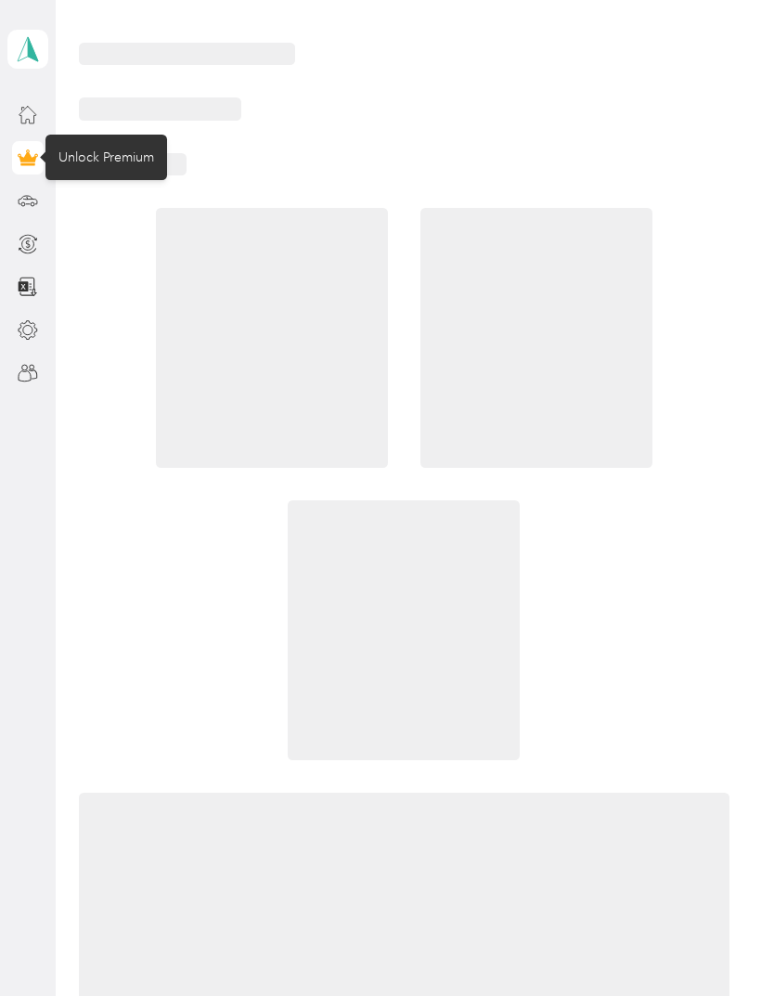
click at [34, 163] on icon at bounding box center [27, 157] width 17 height 13
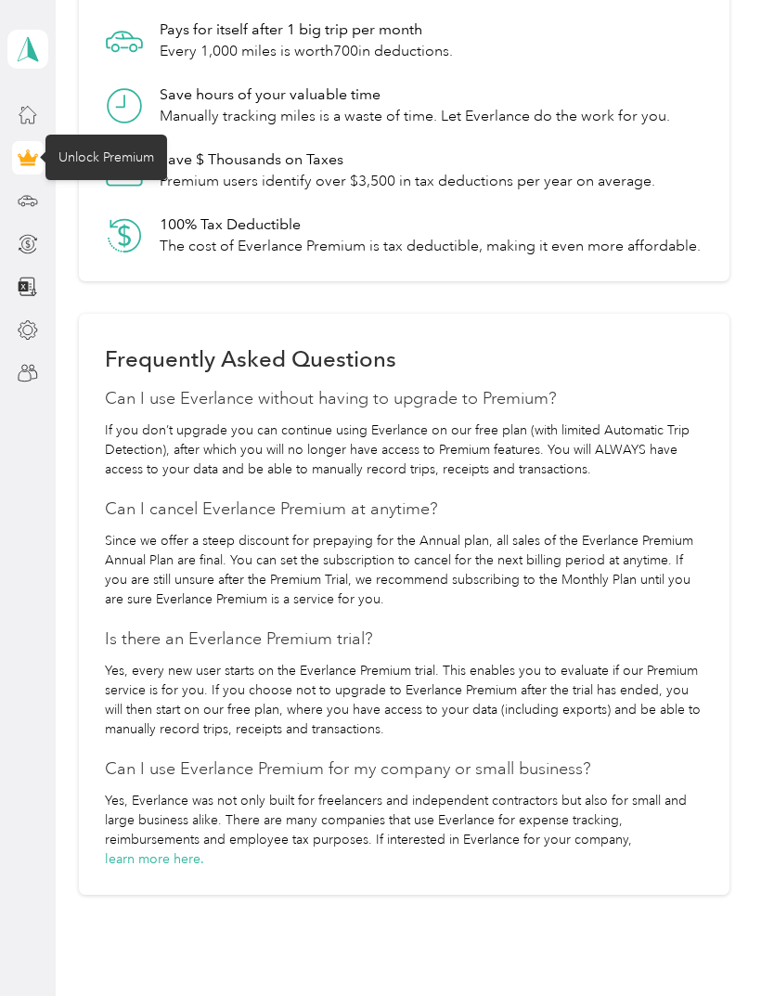
scroll to position [1795, 0]
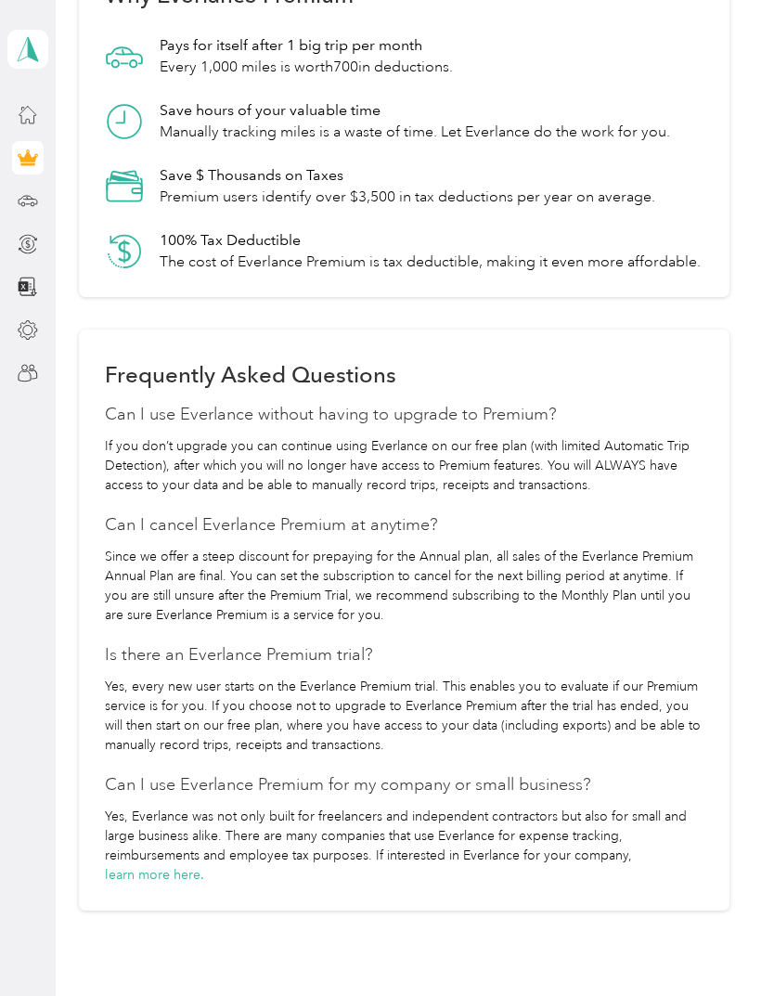
click at [179, 431] on div "Frequently Asked Questions Can I use Everlance without having to upgrade to Pre…" at bounding box center [404, 621] width 651 height 582
click at [384, 513] on h4 "Can I cancel Everlance Premium at anytime?" at bounding box center [404, 525] width 599 height 26
